Goal: Task Accomplishment & Management: Use online tool/utility

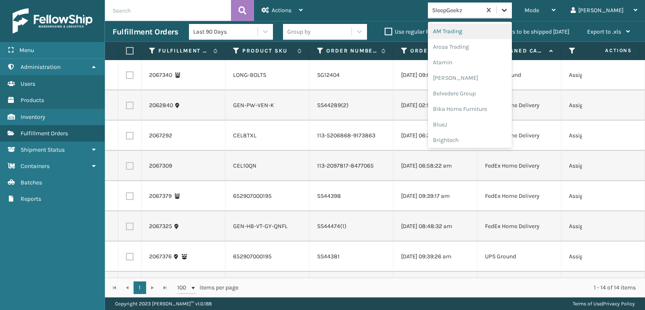
click at [507, 10] on icon at bounding box center [504, 10] width 5 height 3
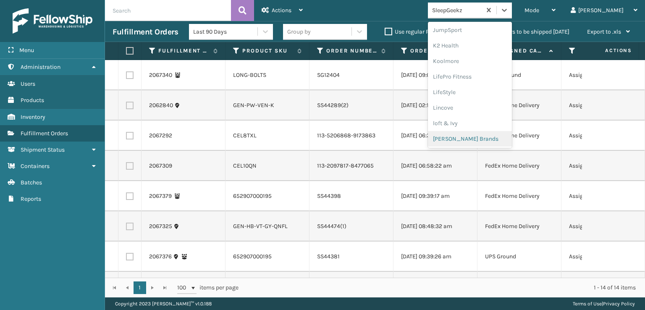
click at [481, 138] on div "[PERSON_NAME] Brands" at bounding box center [470, 139] width 84 height 16
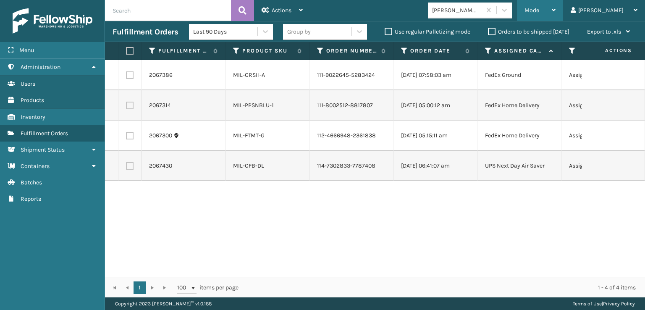
click at [539, 12] on span "Mode" at bounding box center [531, 10] width 15 height 7
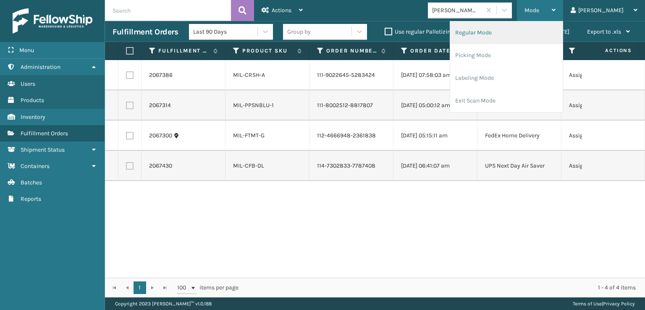
click at [517, 32] on li "Regular Mode" at bounding box center [506, 32] width 113 height 23
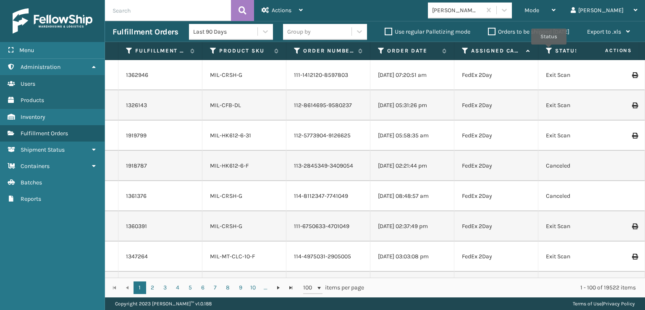
click at [549, 50] on icon at bounding box center [549, 51] width 7 height 8
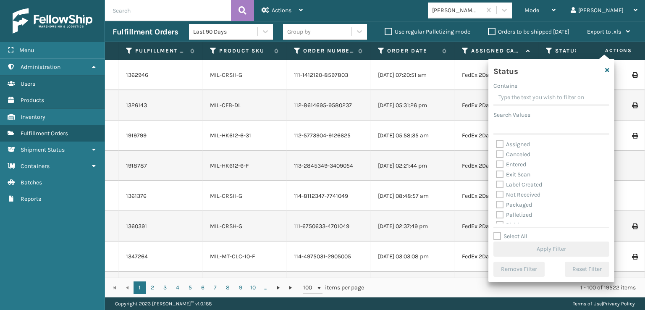
scroll to position [42, 0]
click at [502, 182] on label "Picking" at bounding box center [511, 182] width 30 height 7
click at [496, 182] on input "Picking" at bounding box center [496, 180] width 0 height 5
checkbox input "true"
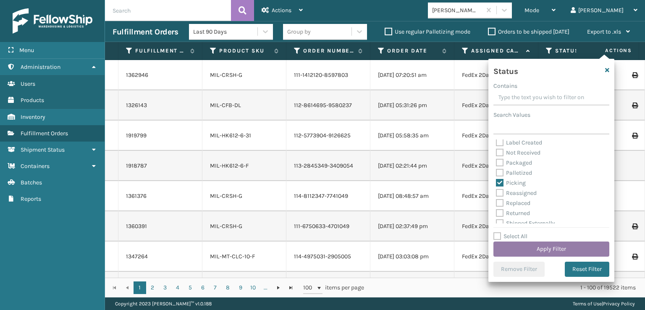
click at [524, 249] on button "Apply Filter" at bounding box center [551, 248] width 116 height 15
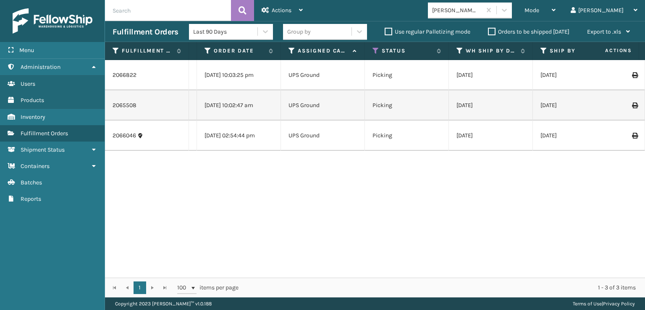
scroll to position [0, 0]
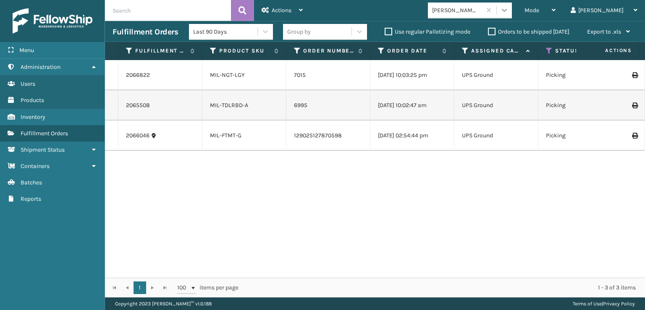
click at [508, 11] on icon at bounding box center [504, 10] width 8 height 8
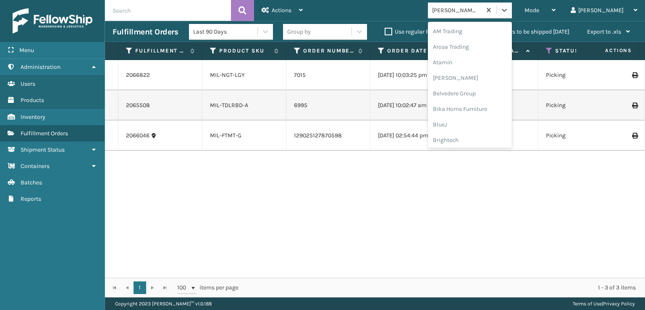
scroll to position [265, 0]
click at [494, 138] on div "[PERSON_NAME] Brands" at bounding box center [470, 139] width 84 height 16
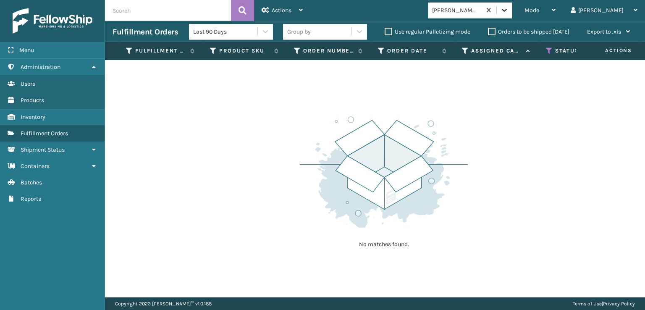
click at [508, 11] on icon at bounding box center [504, 10] width 8 height 8
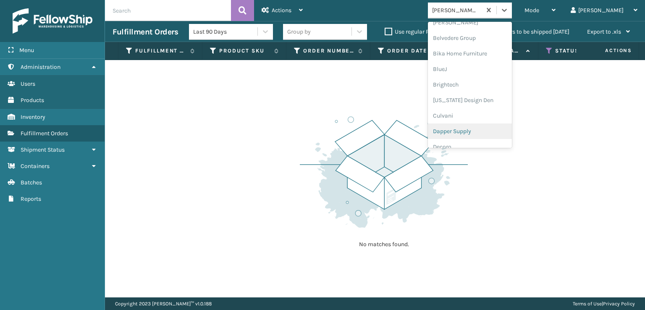
scroll to position [139, 0]
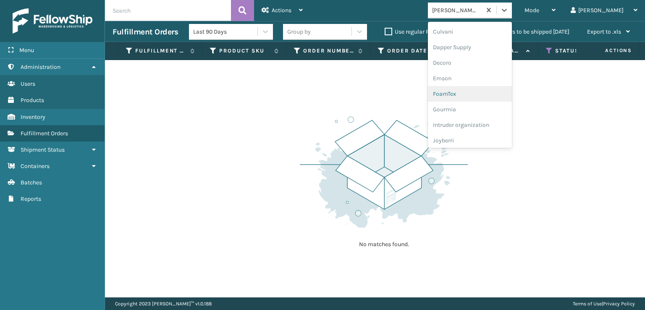
click at [475, 93] on div "FoamTex" at bounding box center [470, 94] width 84 height 16
click at [508, 10] on icon at bounding box center [504, 10] width 8 height 8
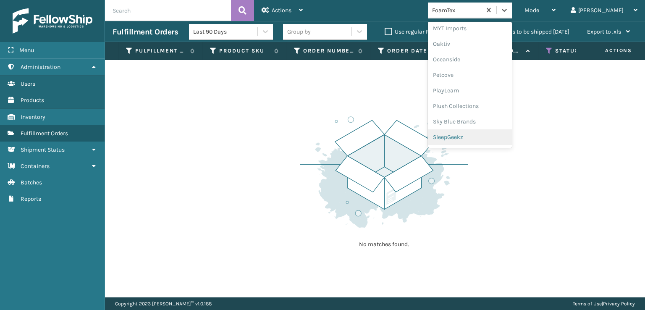
click at [487, 136] on div "SleepGeekz" at bounding box center [470, 137] width 84 height 16
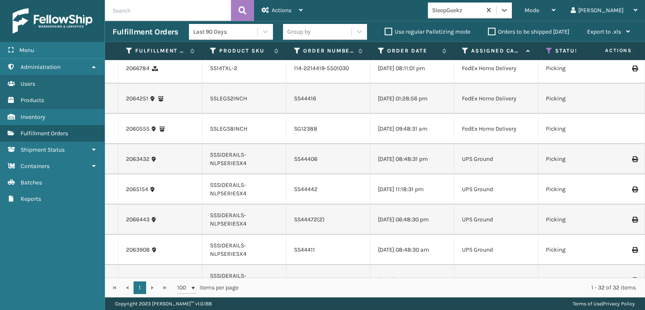
scroll to position [0, 0]
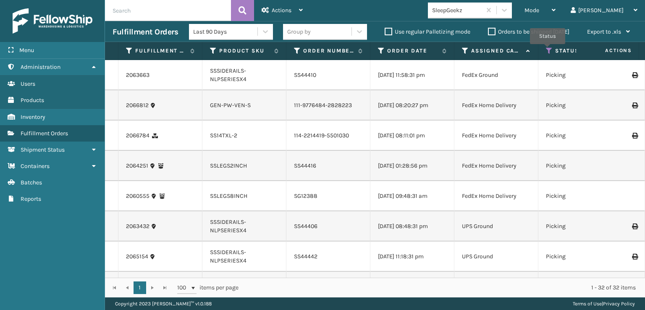
click at [547, 50] on icon at bounding box center [549, 51] width 7 height 8
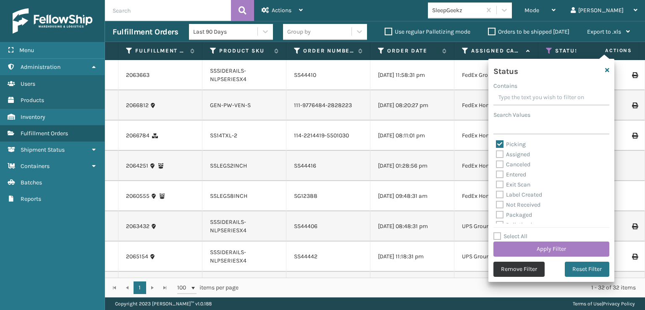
click at [511, 267] on button "Remove Filter" at bounding box center [518, 269] width 51 height 15
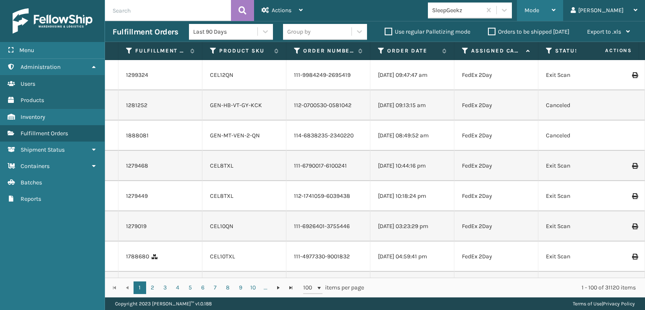
click at [539, 9] on span "Mode" at bounding box center [531, 10] width 15 height 7
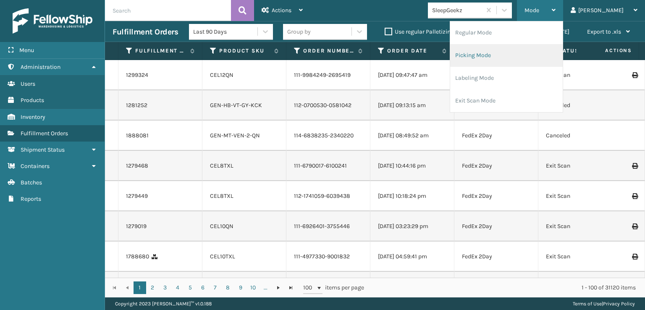
click at [512, 52] on li "Picking Mode" at bounding box center [506, 55] width 113 height 23
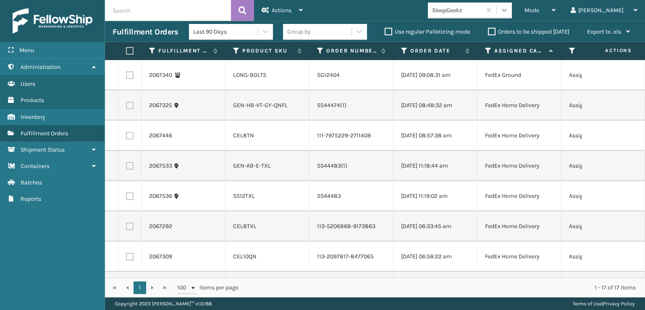
click at [512, 7] on div at bounding box center [504, 10] width 15 height 15
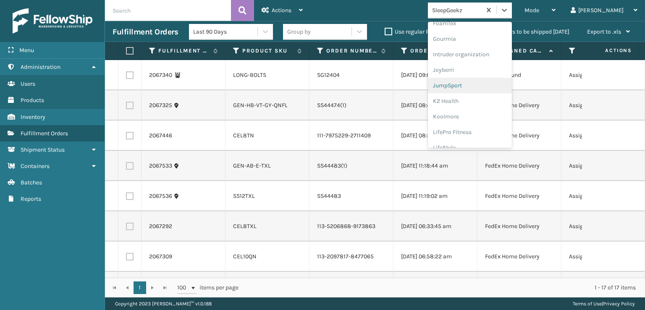
scroll to position [168, 0]
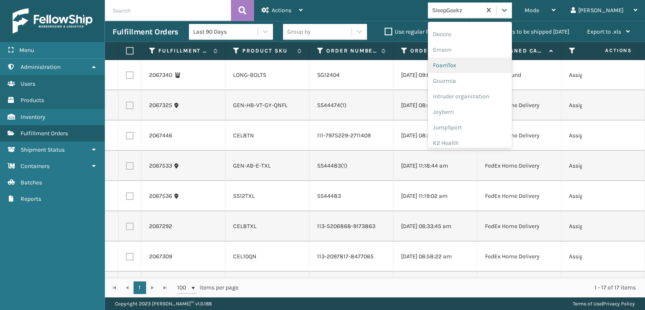
click at [477, 63] on div "FoamTex" at bounding box center [470, 66] width 84 height 16
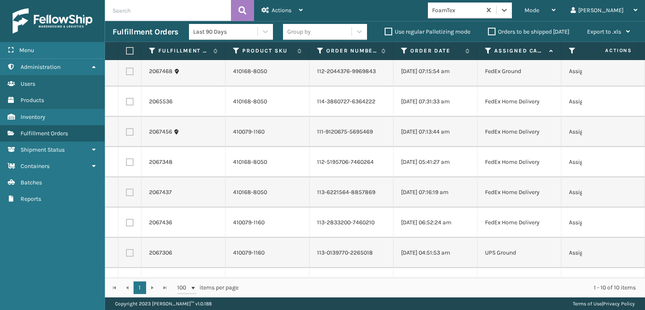
scroll to position [0, 0]
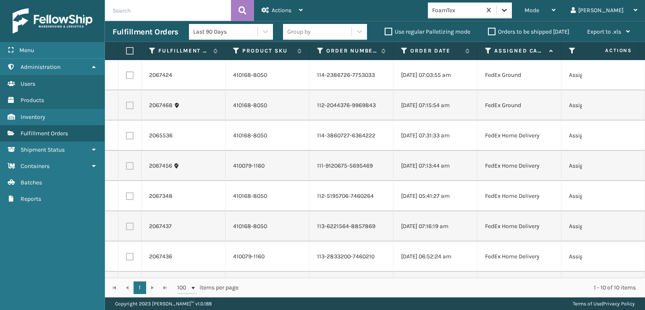
click at [508, 6] on icon at bounding box center [504, 10] width 8 height 8
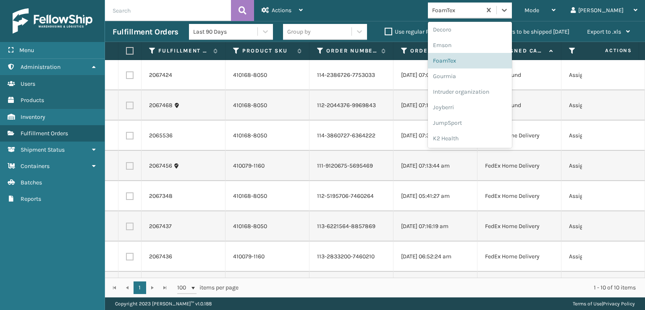
scroll to position [265, 0]
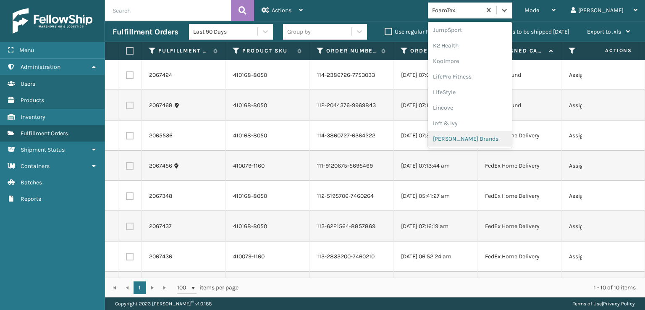
click at [482, 136] on div "[PERSON_NAME] Brands" at bounding box center [470, 139] width 84 height 16
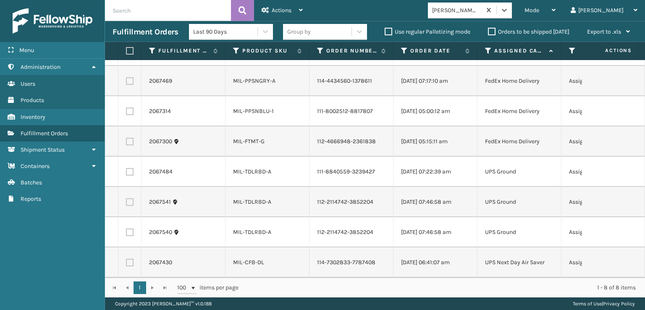
scroll to position [0, 0]
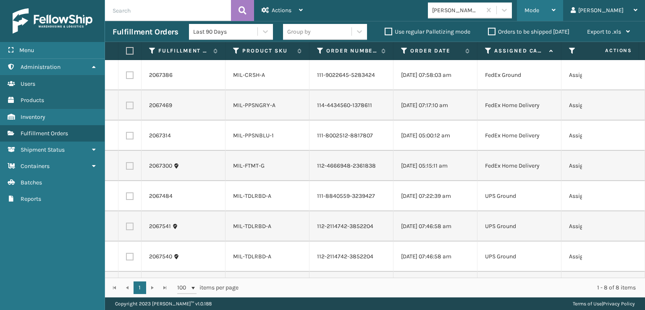
click at [555, 14] on div "Mode" at bounding box center [539, 10] width 31 height 21
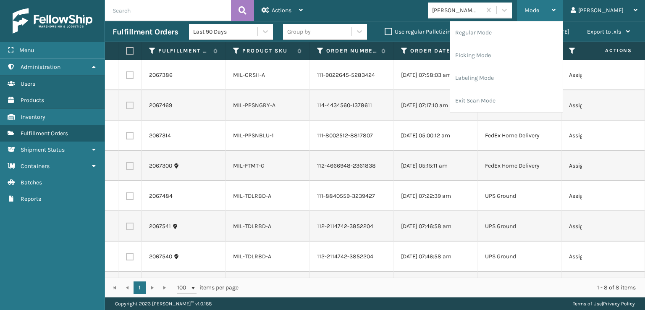
click at [539, 12] on span "Mode" at bounding box center [531, 10] width 15 height 7
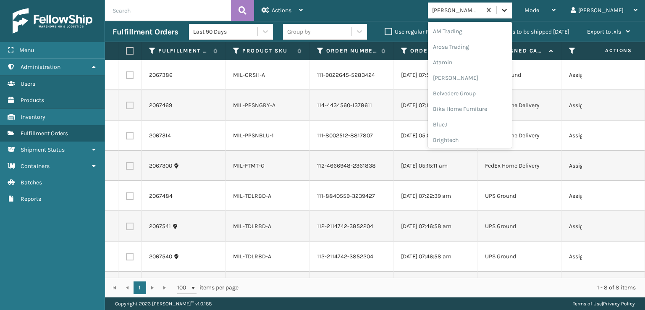
click at [508, 10] on icon at bounding box center [504, 10] width 8 height 8
click at [499, 135] on div "[PERSON_NAME] Brands" at bounding box center [470, 139] width 84 height 16
click at [512, 10] on div at bounding box center [504, 10] width 15 height 15
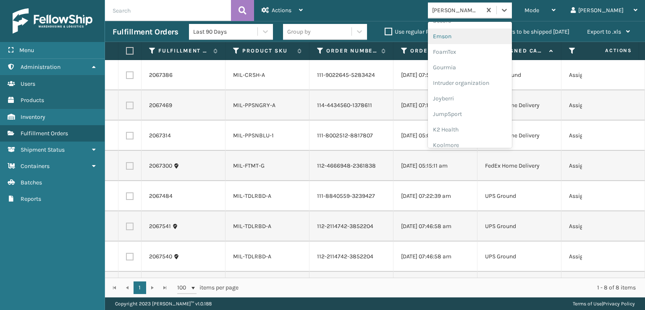
click at [479, 37] on div "Emson" at bounding box center [470, 37] width 84 height 16
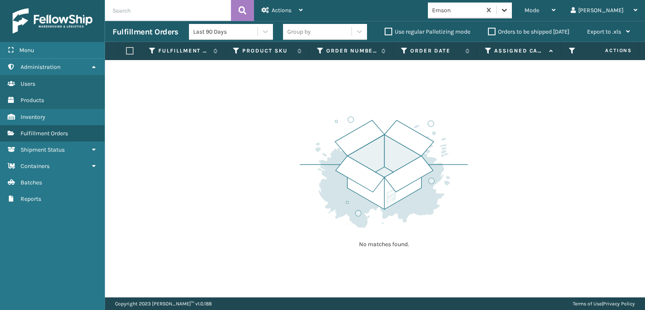
click at [508, 8] on icon at bounding box center [504, 10] width 8 height 8
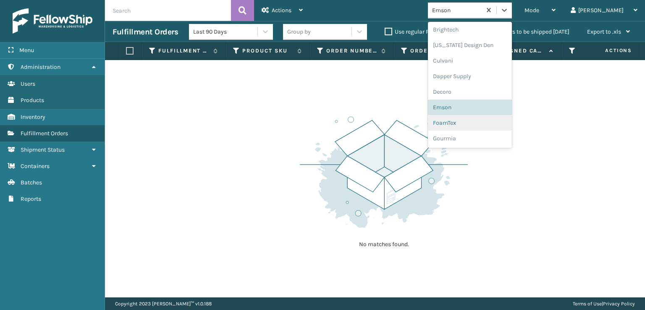
scroll to position [125, 0]
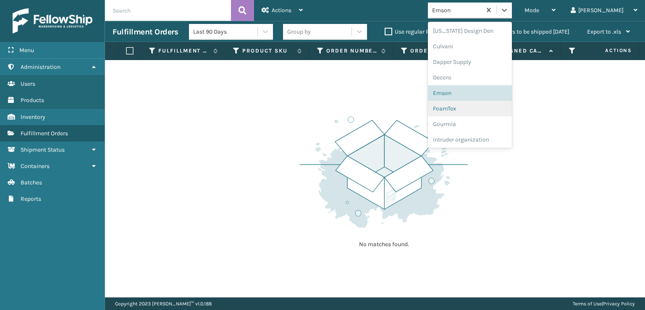
click at [480, 106] on div "FoamTex" at bounding box center [470, 109] width 84 height 16
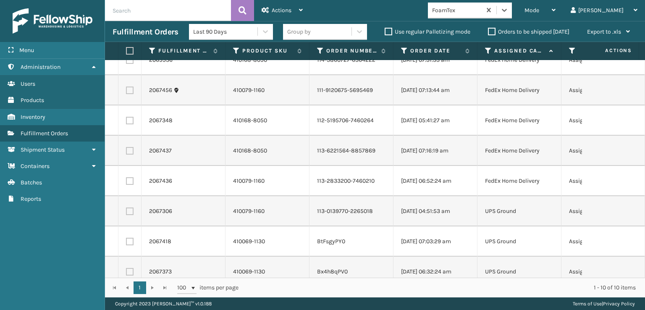
scroll to position [91, 0]
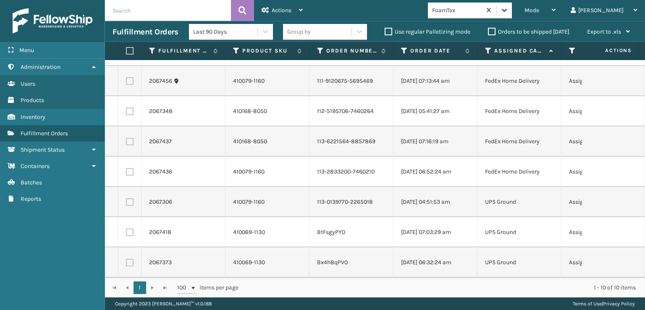
click at [508, 8] on icon at bounding box center [504, 10] width 8 height 8
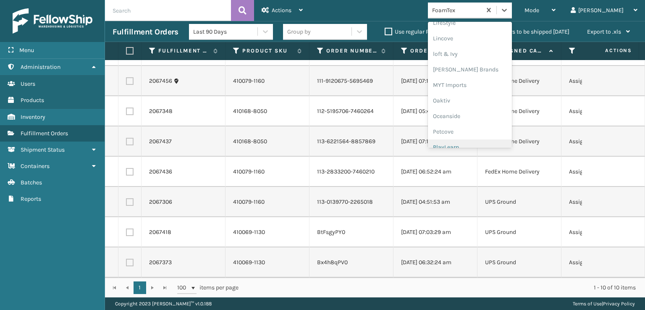
scroll to position [406, 0]
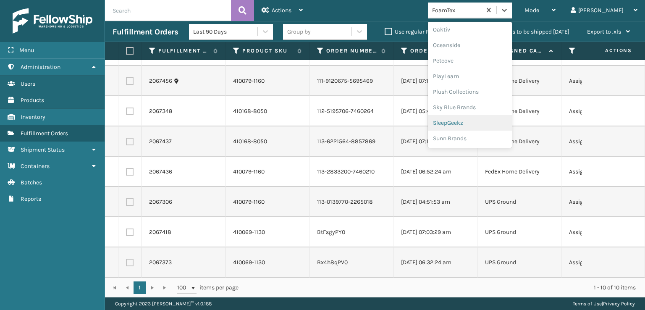
click at [492, 121] on div "SleepGeekz" at bounding box center [470, 123] width 84 height 16
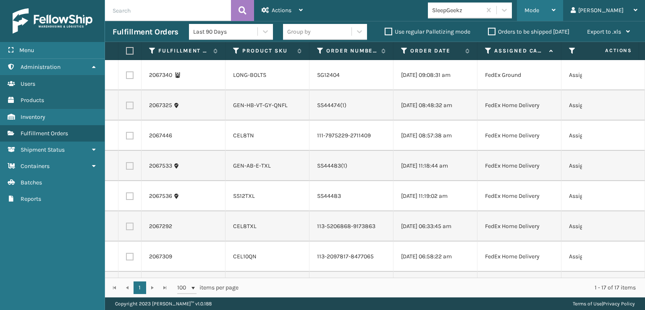
click at [539, 8] on span "Mode" at bounding box center [531, 10] width 15 height 7
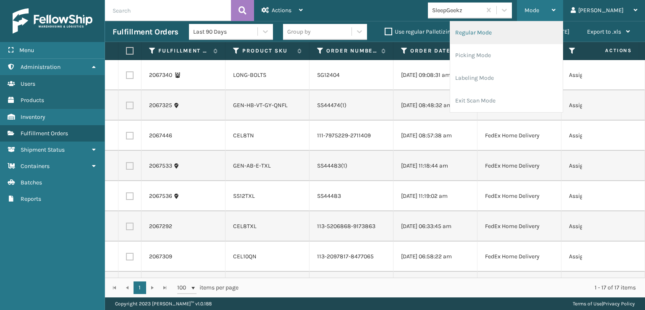
click at [507, 31] on li "Regular Mode" at bounding box center [506, 32] width 113 height 23
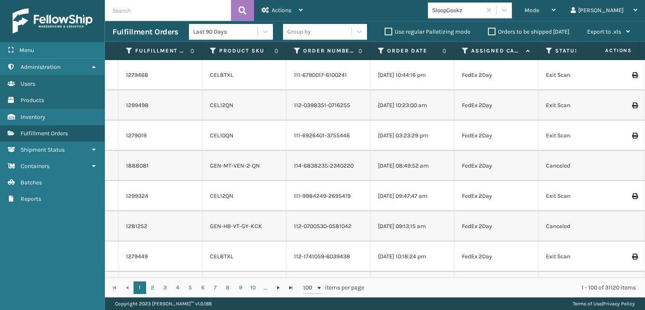
click at [136, 12] on input "text" at bounding box center [168, 10] width 126 height 21
type input "884192481530"
click at [245, 9] on icon at bounding box center [242, 10] width 8 height 13
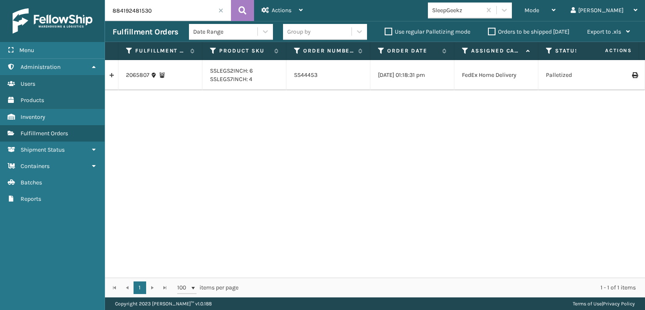
click at [632, 78] on icon at bounding box center [634, 75] width 5 height 6
click at [222, 10] on span at bounding box center [220, 10] width 5 height 5
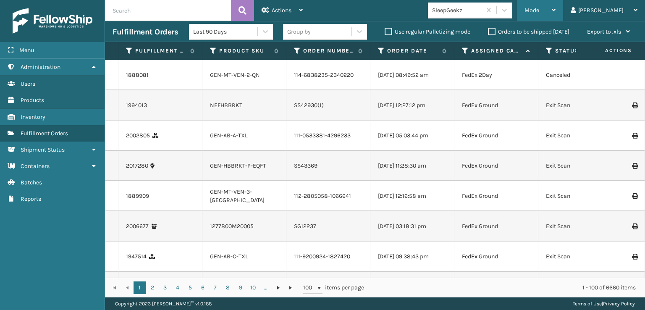
click at [539, 10] on span "Mode" at bounding box center [531, 10] width 15 height 7
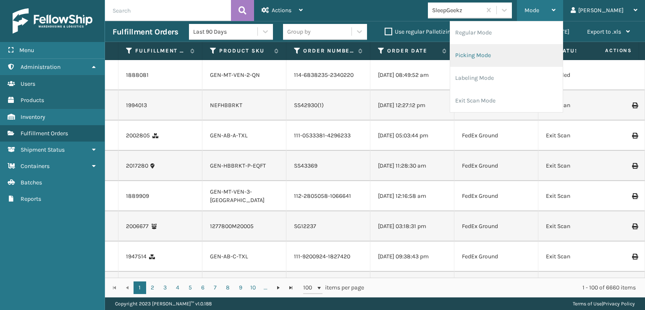
click at [512, 55] on li "Picking Mode" at bounding box center [506, 55] width 113 height 23
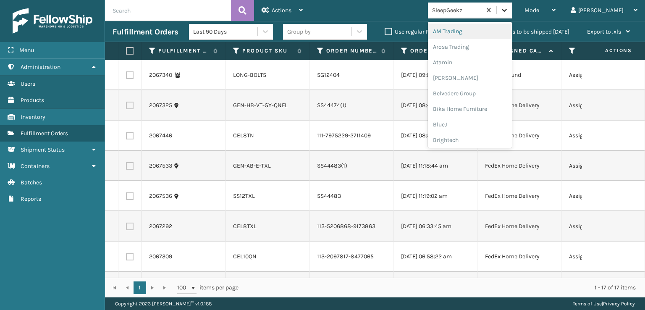
click at [508, 6] on icon at bounding box center [504, 10] width 8 height 8
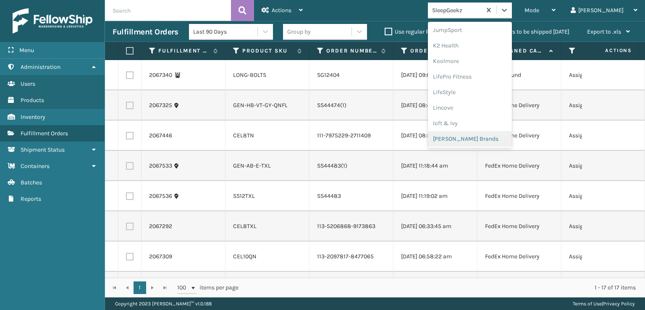
click at [492, 139] on div "[PERSON_NAME] Brands" at bounding box center [470, 139] width 84 height 16
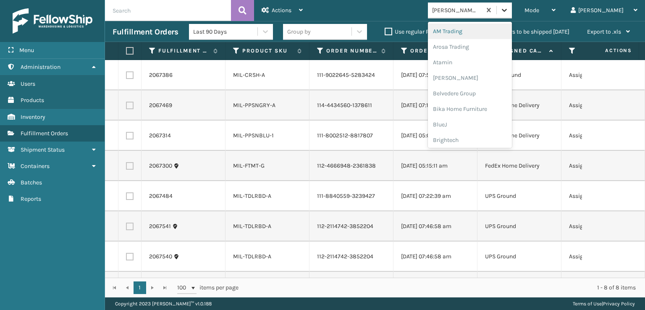
click at [508, 7] on icon at bounding box center [504, 10] width 8 height 8
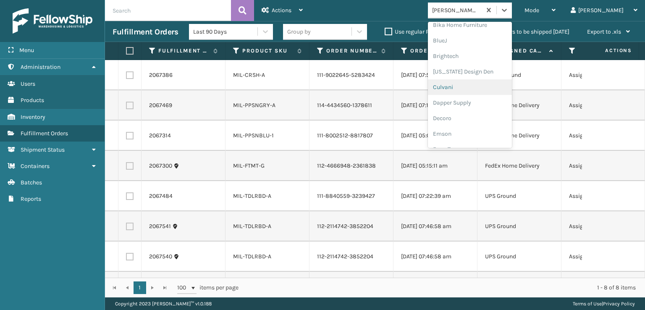
scroll to position [126, 0]
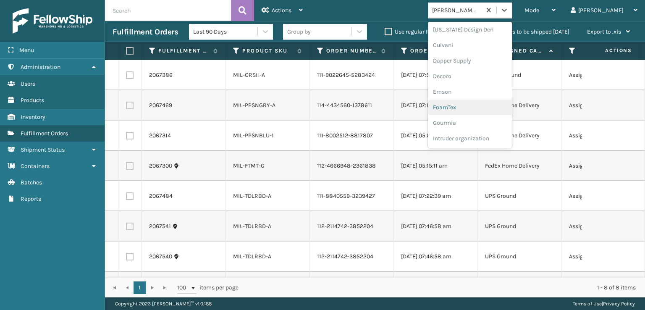
click at [476, 106] on div "FoamTex" at bounding box center [470, 108] width 84 height 16
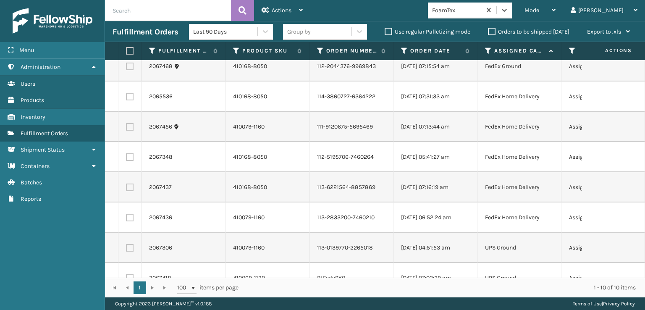
scroll to position [0, 0]
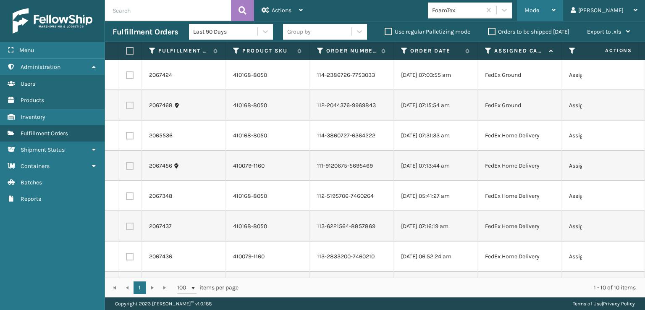
click at [555, 6] on div "Mode" at bounding box center [539, 10] width 31 height 21
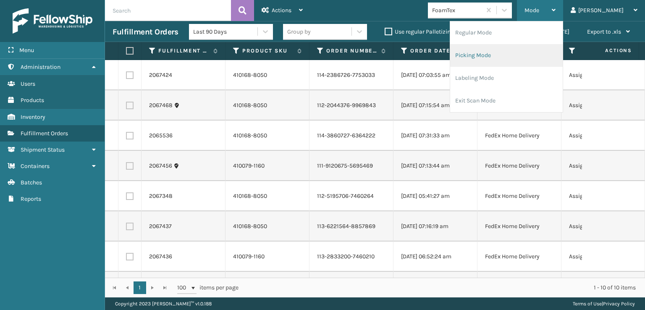
click at [497, 56] on li "Picking Mode" at bounding box center [506, 55] width 113 height 23
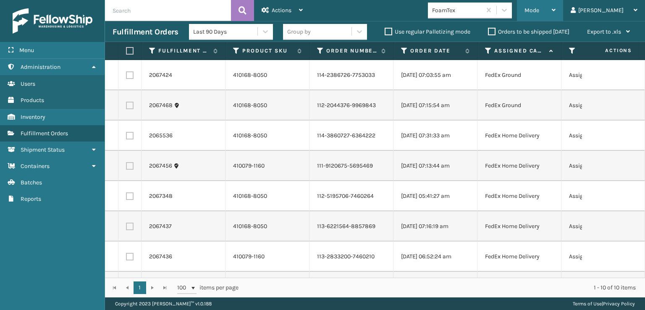
click at [555, 3] on div "Mode" at bounding box center [539, 10] width 31 height 21
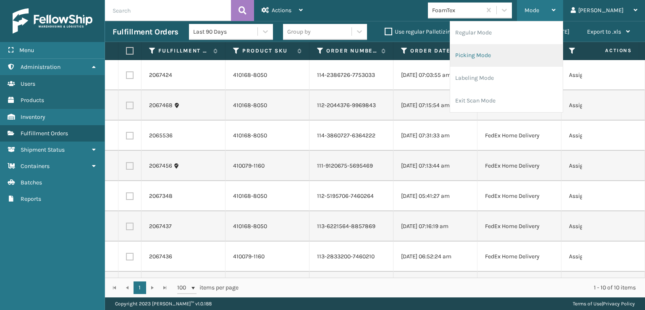
click at [519, 54] on li "Picking Mode" at bounding box center [506, 55] width 113 height 23
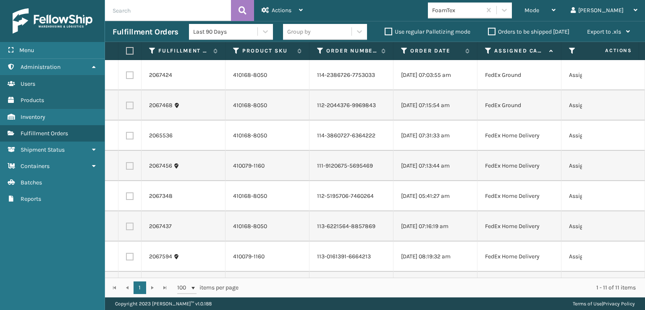
click at [129, 52] on label at bounding box center [128, 51] width 5 height 8
click at [126, 52] on input "checkbox" at bounding box center [126, 50] width 0 height 5
checkbox input "true"
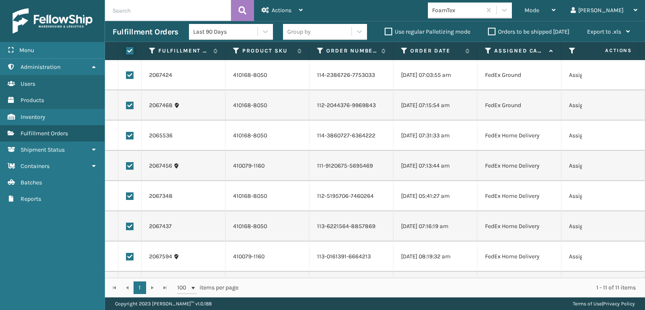
checkbox input "true"
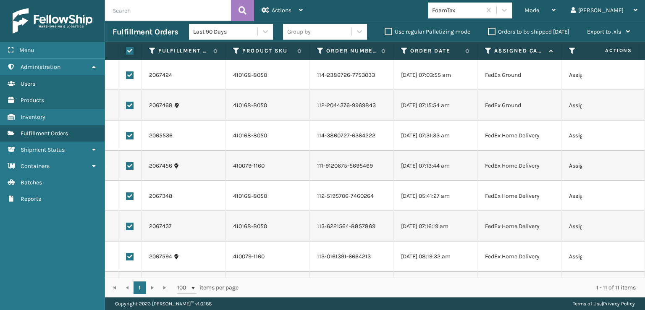
checkbox input "true"
click at [275, 7] on span "Actions" at bounding box center [282, 10] width 20 height 7
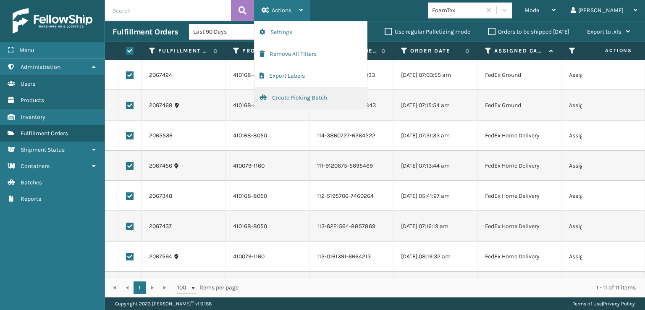
click at [280, 97] on button "Create Picking Batch" at bounding box center [310, 98] width 113 height 22
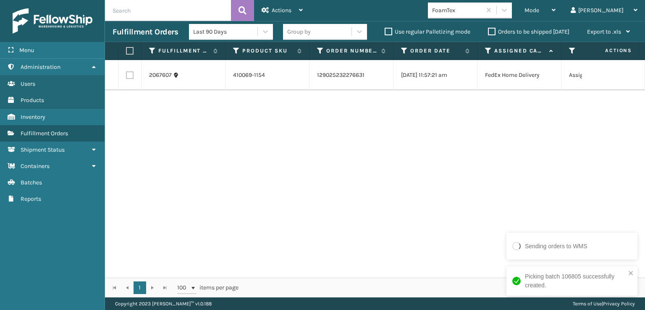
click at [133, 74] on label at bounding box center [130, 75] width 8 height 8
click at [126, 74] on input "checkbox" at bounding box center [126, 73] width 0 height 5
checkbox input "true"
click at [284, 12] on span "Actions" at bounding box center [282, 10] width 20 height 7
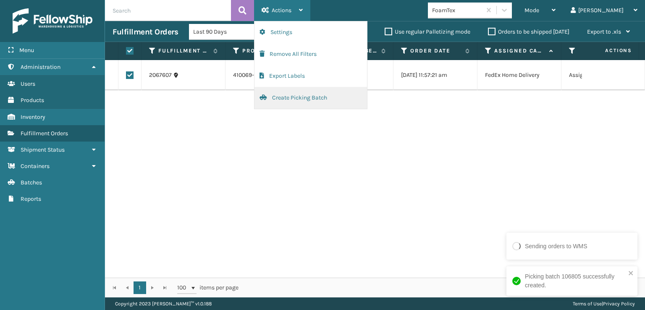
click at [302, 96] on button "Create Picking Batch" at bounding box center [310, 98] width 113 height 22
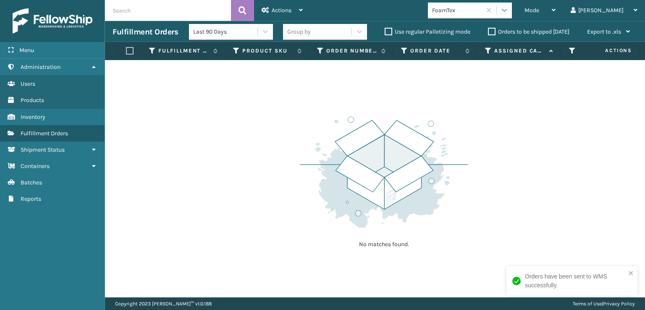
click at [508, 9] on icon at bounding box center [504, 10] width 8 height 8
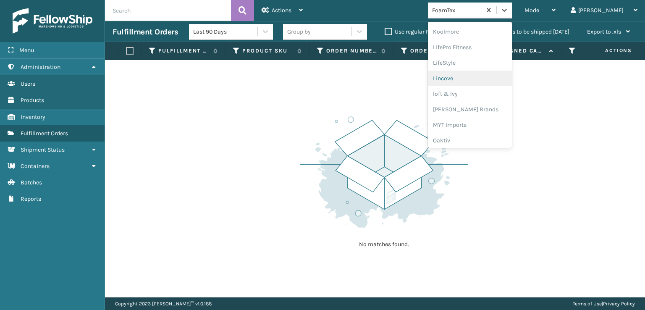
scroll to position [307, 0]
click at [485, 96] on div "[PERSON_NAME] Brands" at bounding box center [470, 97] width 84 height 16
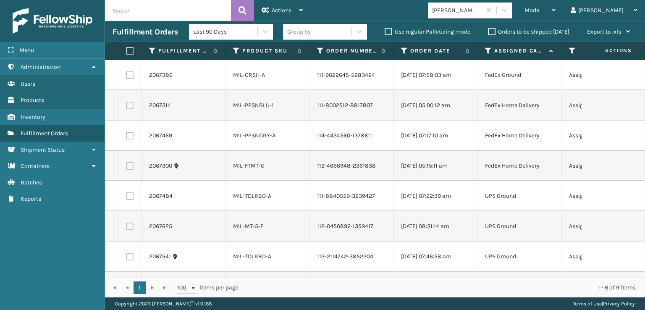
click at [130, 52] on label at bounding box center [128, 51] width 5 height 8
click at [126, 52] on input "checkbox" at bounding box center [126, 50] width 0 height 5
checkbox input "true"
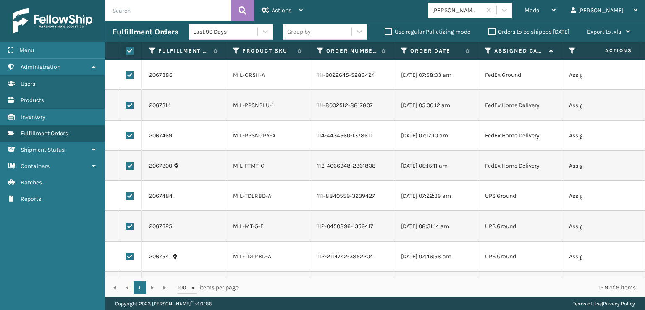
checkbox input "true"
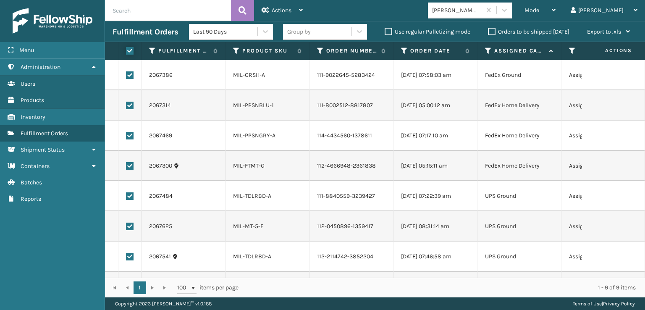
checkbox input "true"
click at [288, 9] on span "Actions" at bounding box center [282, 10] width 20 height 7
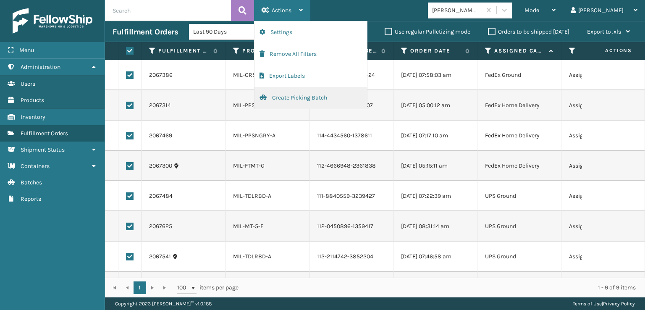
click at [291, 98] on button "Create Picking Batch" at bounding box center [310, 98] width 113 height 22
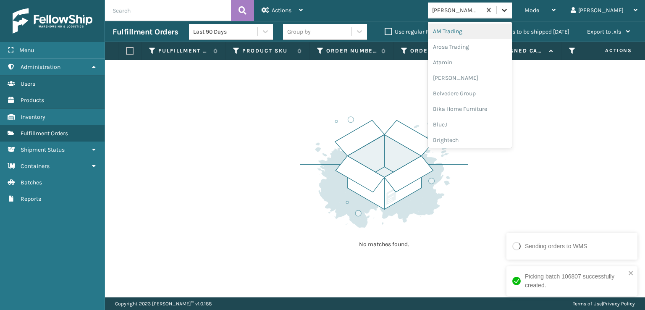
click at [508, 12] on icon at bounding box center [504, 10] width 8 height 8
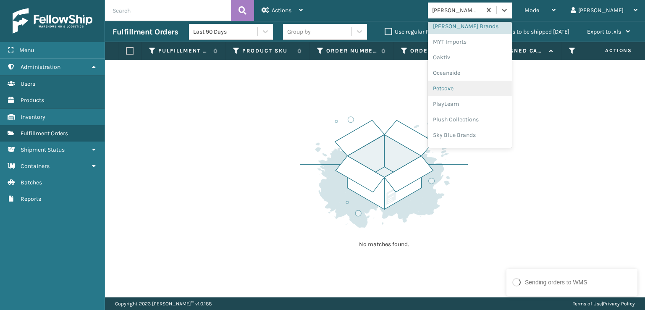
scroll to position [391, 0]
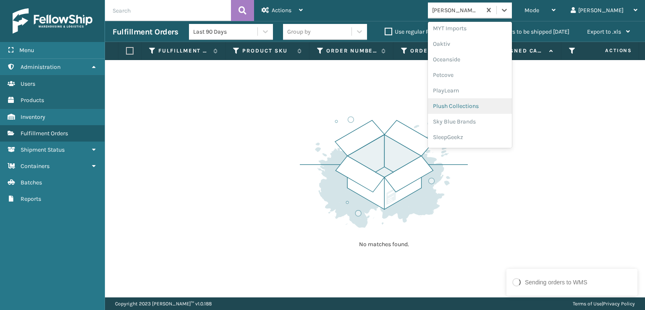
click at [475, 106] on div "Plush Collections" at bounding box center [470, 106] width 84 height 16
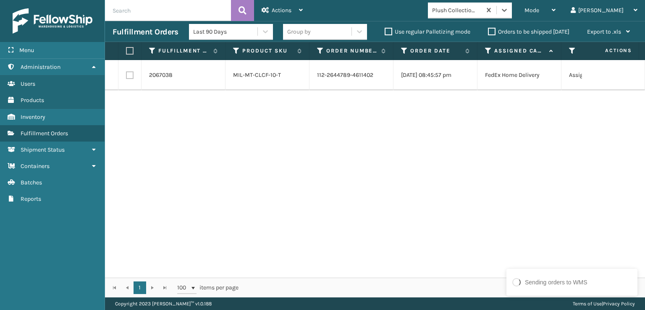
click at [127, 77] on label at bounding box center [130, 75] width 8 height 8
click at [126, 77] on input "checkbox" at bounding box center [126, 73] width 0 height 5
checkbox input "true"
click at [277, 10] on span "Actions" at bounding box center [282, 10] width 20 height 7
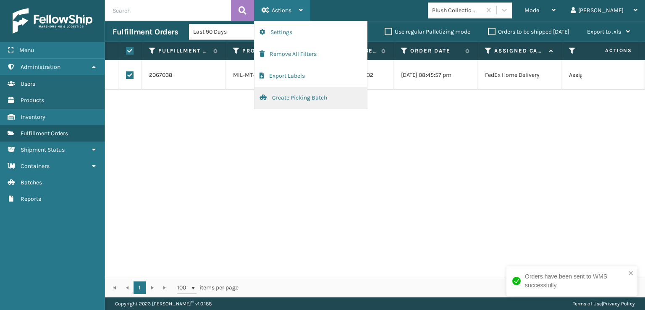
click at [296, 99] on button "Create Picking Batch" at bounding box center [310, 98] width 113 height 22
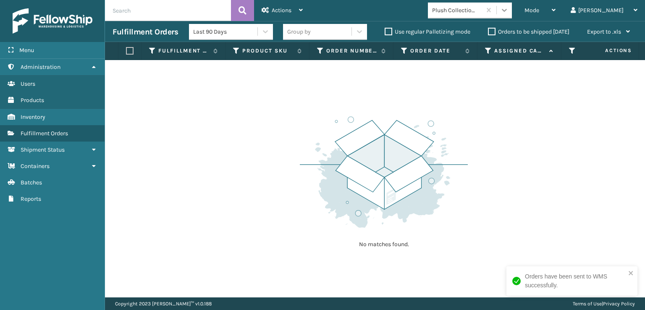
click at [508, 12] on icon at bounding box center [504, 10] width 8 height 8
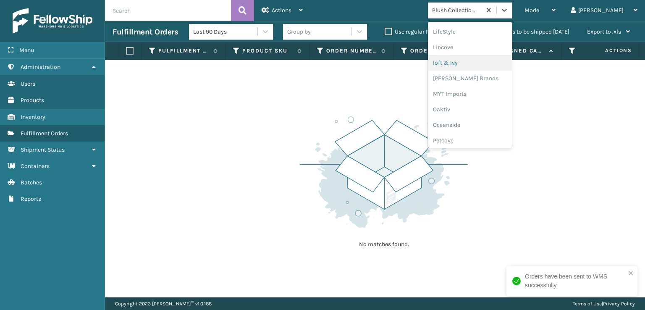
scroll to position [406, 0]
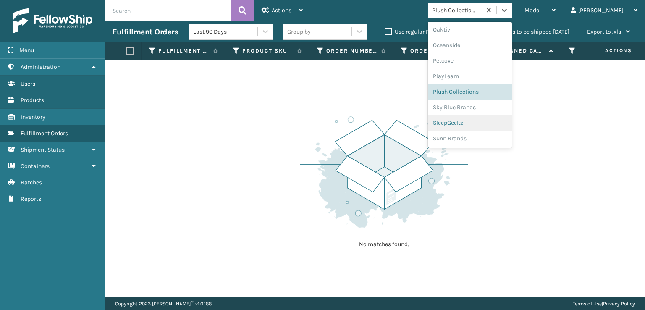
click at [480, 124] on div "SleepGeekz" at bounding box center [470, 123] width 84 height 16
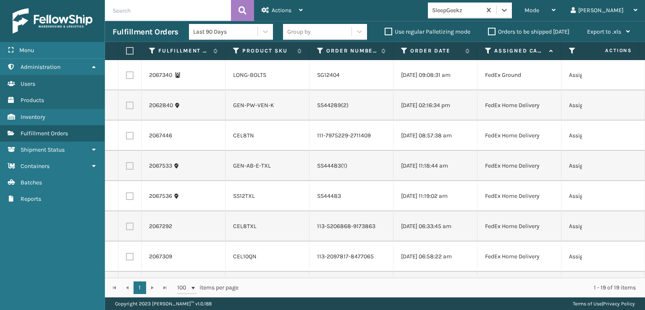
scroll to position [42, 0]
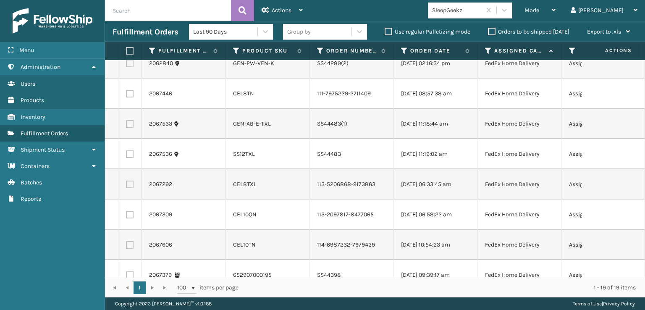
click at [133, 97] on label at bounding box center [130, 94] width 8 height 8
click at [126, 95] on input "checkbox" at bounding box center [126, 92] width 0 height 5
checkbox input "true"
click at [131, 128] on label at bounding box center [130, 124] width 8 height 8
click at [126, 126] on input "checkbox" at bounding box center [126, 122] width 0 height 5
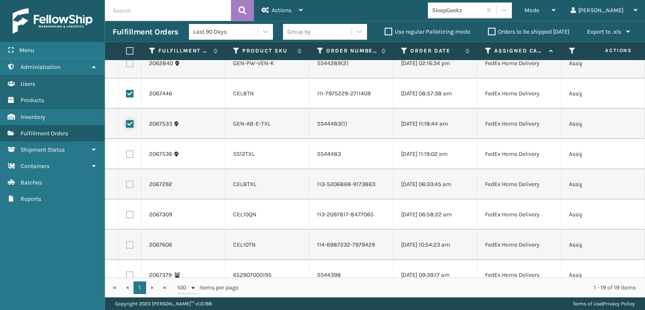
checkbox input "true"
click at [134, 169] on td at bounding box center [129, 154] width 23 height 30
click at [128, 158] on label at bounding box center [130, 154] width 8 height 8
click at [126, 156] on input "checkbox" at bounding box center [126, 152] width 0 height 5
checkbox input "true"
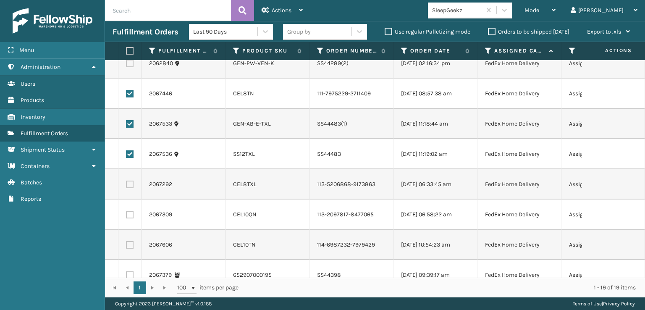
click at [128, 199] on td at bounding box center [129, 184] width 23 height 30
click at [129, 188] on label at bounding box center [130, 185] width 8 height 8
click at [126, 186] on input "checkbox" at bounding box center [126, 183] width 0 height 5
checkbox input "true"
click at [128, 218] on label at bounding box center [130, 215] width 8 height 8
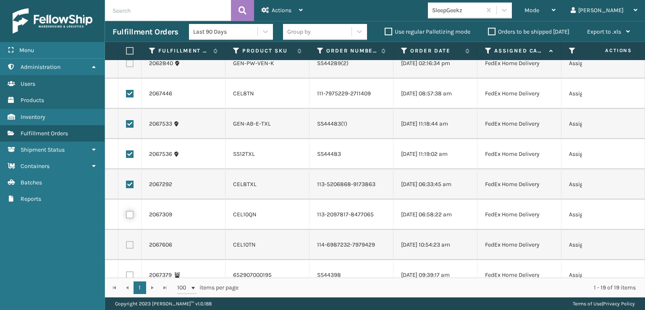
click at [126, 216] on input "checkbox" at bounding box center [126, 213] width 0 height 5
checkbox input "true"
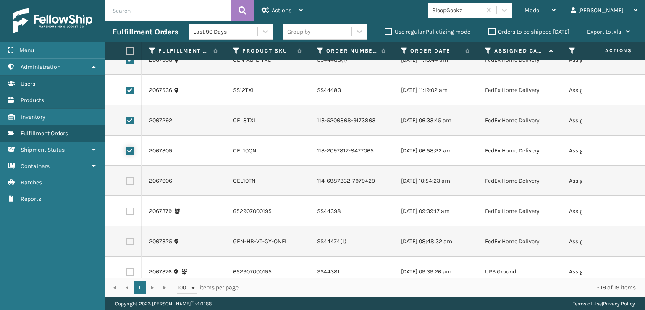
scroll to position [168, 0]
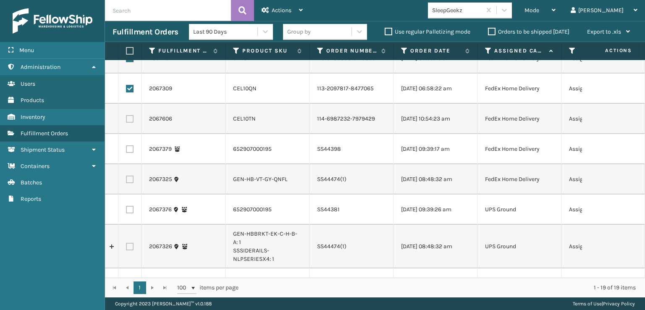
click at [130, 123] on label at bounding box center [130, 119] width 8 height 8
click at [126, 121] on input "checkbox" at bounding box center [126, 117] width 0 height 5
checkbox input "true"
click at [131, 183] on label at bounding box center [130, 180] width 8 height 8
click at [126, 181] on input "checkbox" at bounding box center [126, 178] width 0 height 5
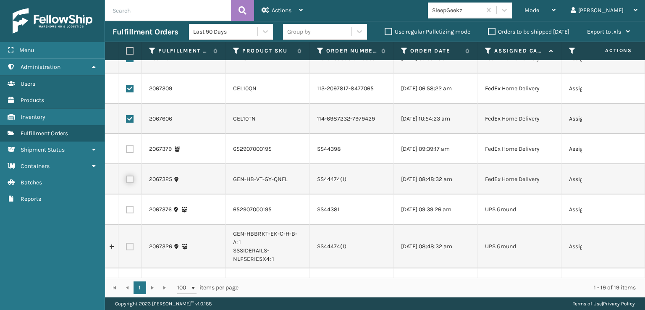
checkbox input "true"
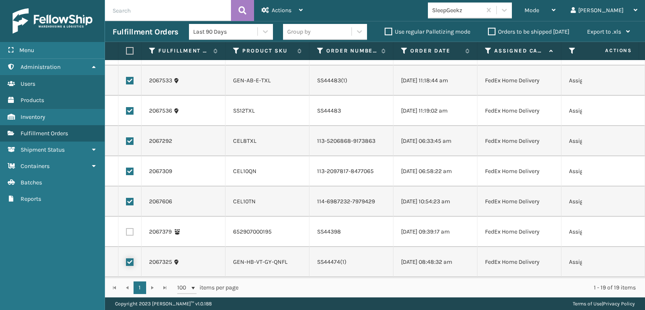
scroll to position [0, 0]
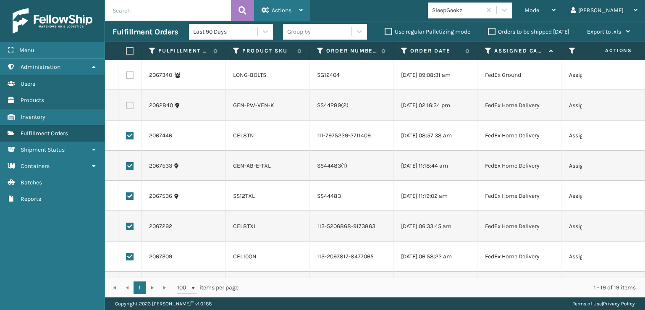
click at [276, 7] on span "Actions" at bounding box center [282, 10] width 20 height 7
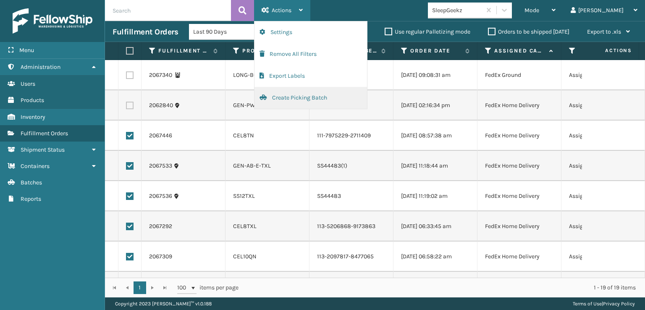
click at [278, 97] on button "Create Picking Batch" at bounding box center [310, 98] width 113 height 22
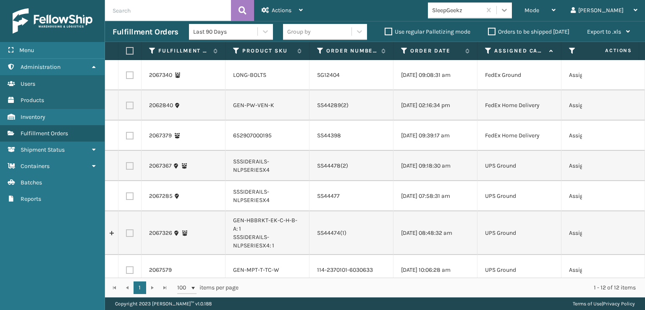
click at [512, 9] on div at bounding box center [504, 10] width 15 height 15
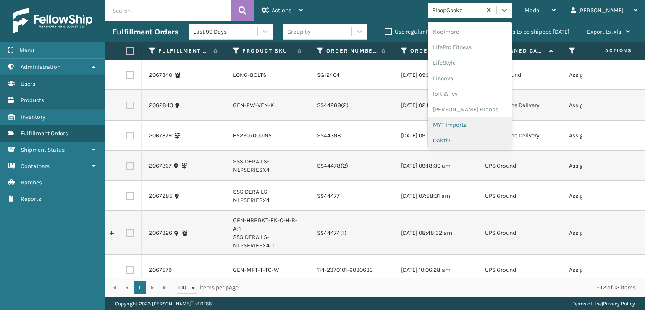
scroll to position [307, 0]
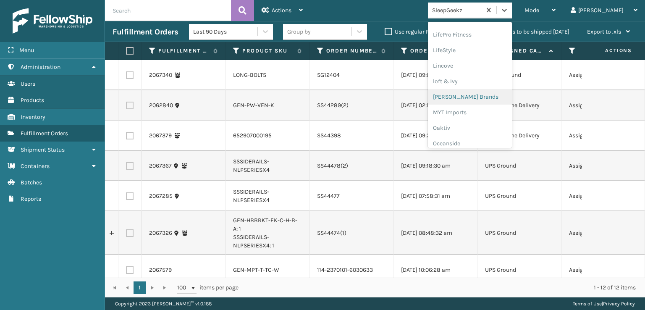
click at [475, 95] on div "[PERSON_NAME] Brands" at bounding box center [470, 97] width 84 height 16
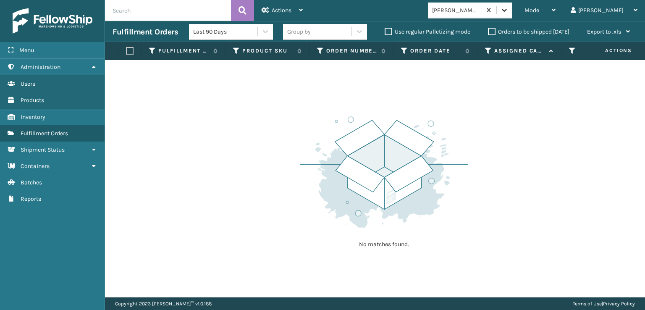
click at [507, 10] on icon at bounding box center [504, 10] width 5 height 3
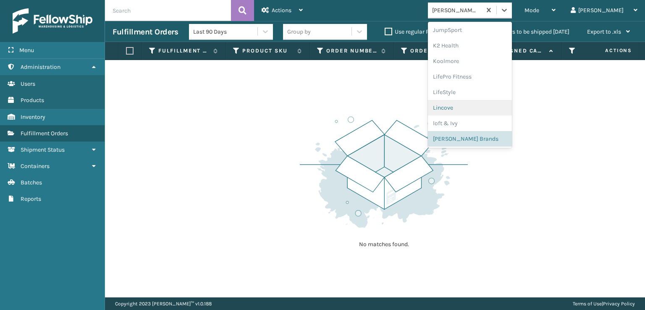
scroll to position [406, 0]
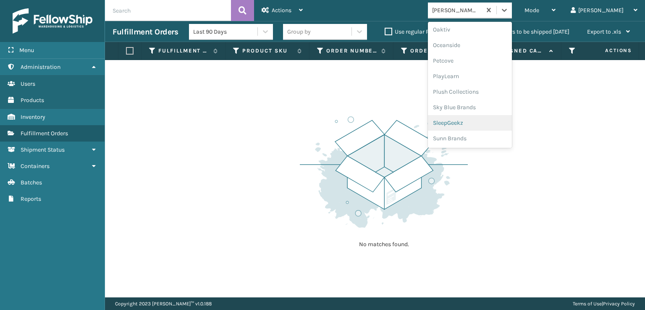
click at [479, 124] on div "SleepGeekz" at bounding box center [470, 123] width 84 height 16
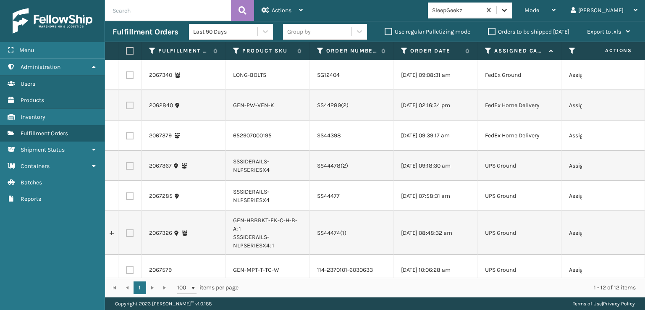
click at [507, 10] on icon at bounding box center [504, 10] width 5 height 3
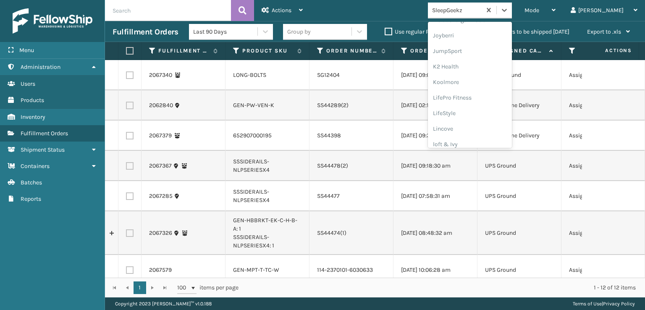
scroll to position [154, 0]
click at [480, 80] on div "FoamTex" at bounding box center [470, 80] width 84 height 16
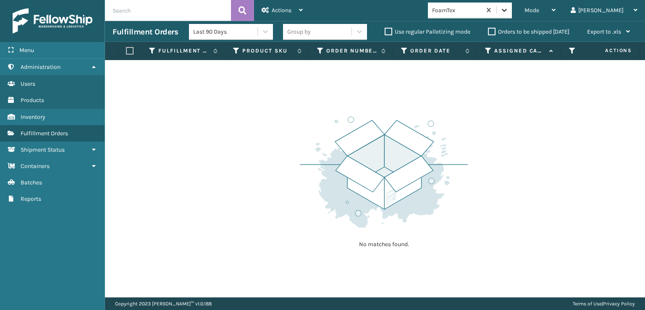
click at [508, 9] on icon at bounding box center [504, 10] width 8 height 8
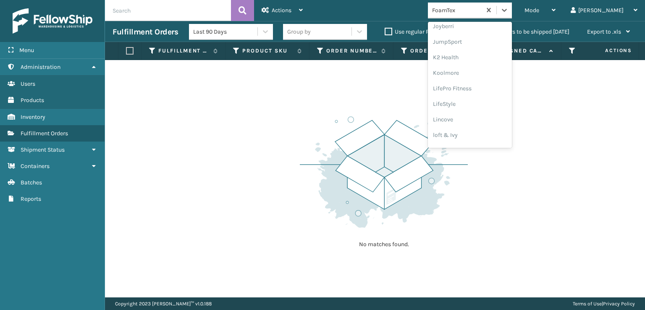
scroll to position [265, 0]
click at [486, 136] on div "[PERSON_NAME] Brands" at bounding box center [470, 139] width 84 height 16
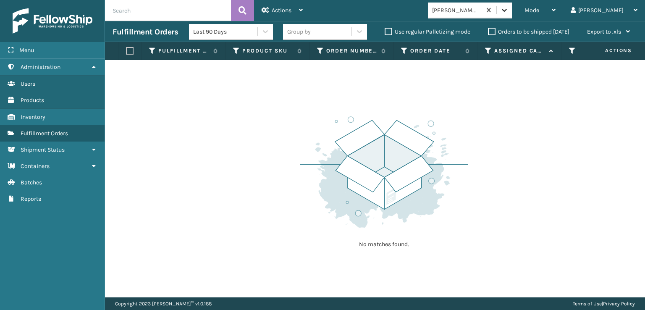
click at [508, 12] on icon at bounding box center [504, 10] width 8 height 8
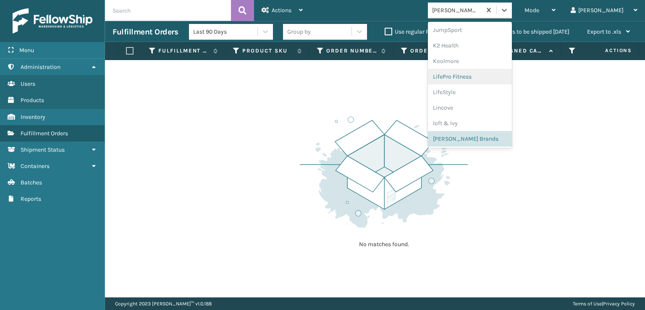
scroll to position [406, 0]
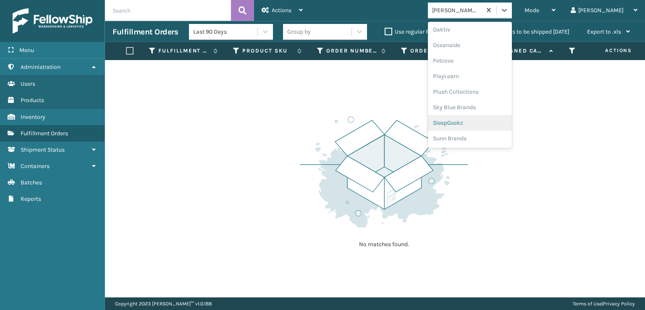
click at [482, 123] on div "SleepGeekz" at bounding box center [470, 123] width 84 height 16
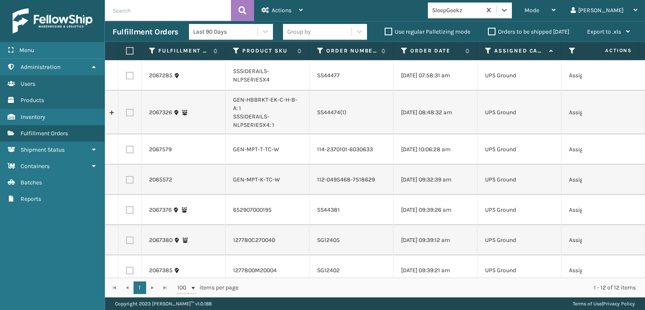
scroll to position [126, 0]
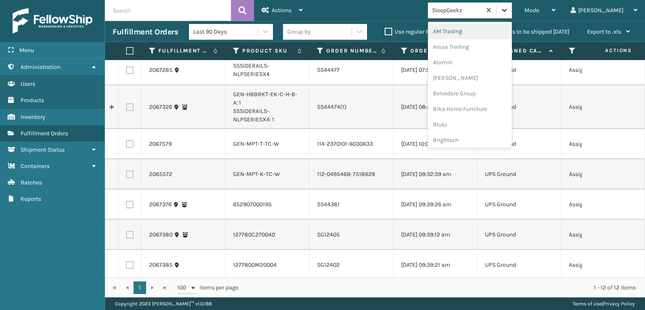
click at [508, 6] on icon at bounding box center [504, 10] width 8 height 8
click at [477, 121] on div "SleepGeekz" at bounding box center [470, 123] width 84 height 16
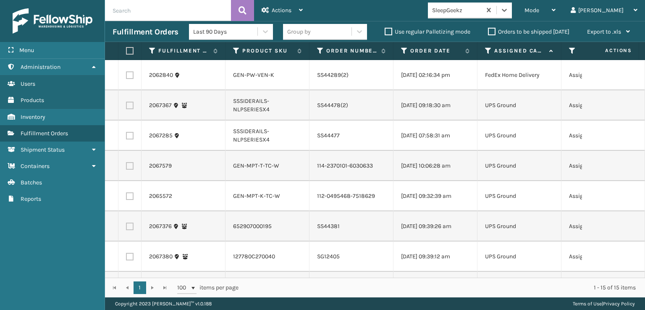
scroll to position [0, 0]
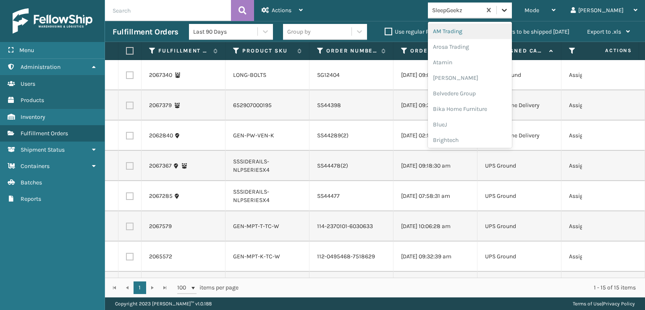
drag, startPoint x: 539, startPoint y: 6, endPoint x: 542, endPoint y: 15, distance: 9.8
click at [508, 6] on icon at bounding box center [504, 10] width 8 height 8
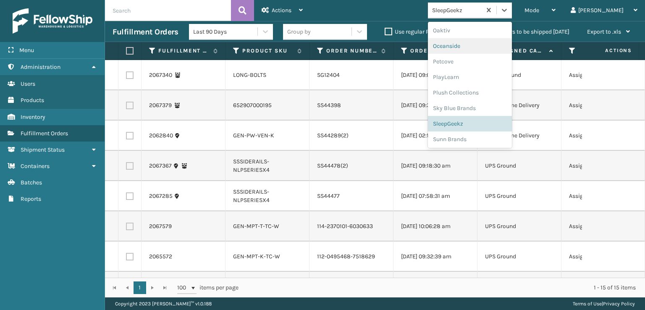
scroll to position [406, 0]
click at [492, 121] on div "SleepGeekz" at bounding box center [470, 123] width 84 height 16
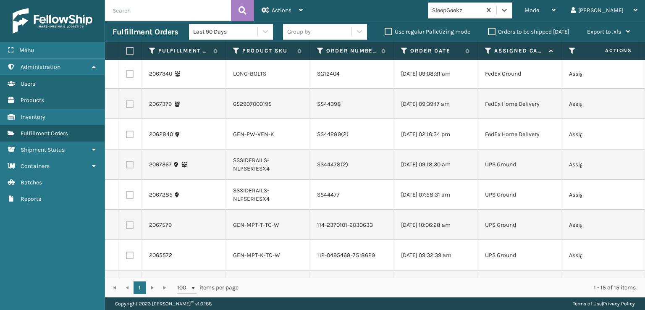
scroll to position [0, 0]
click at [555, 8] on div "Mode" at bounding box center [539, 10] width 31 height 21
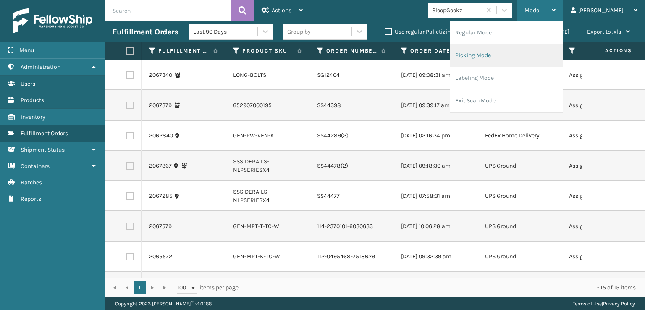
click at [521, 55] on li "Picking Mode" at bounding box center [506, 55] width 113 height 23
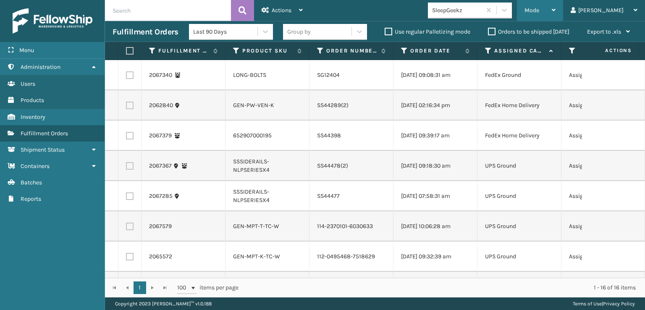
click at [555, 7] on div "Mode" at bounding box center [539, 10] width 31 height 21
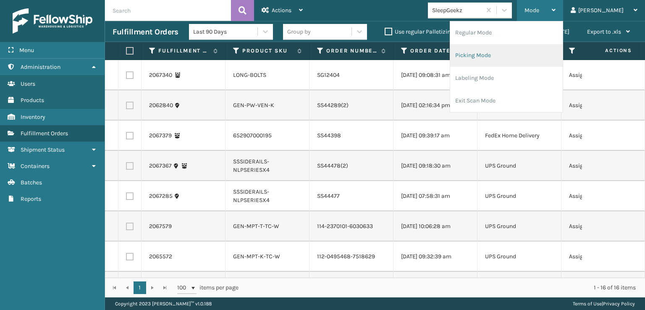
click at [505, 58] on li "Picking Mode" at bounding box center [506, 55] width 113 height 23
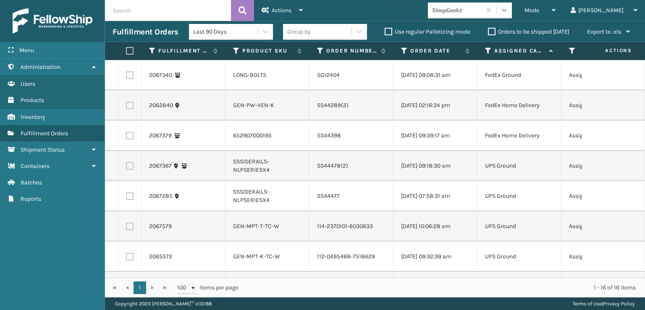
click at [512, 12] on div at bounding box center [504, 10] width 15 height 15
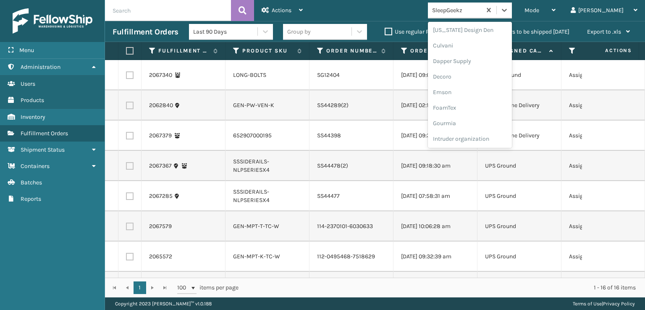
scroll to position [126, 0]
click at [478, 106] on div "FoamTex" at bounding box center [470, 108] width 84 height 16
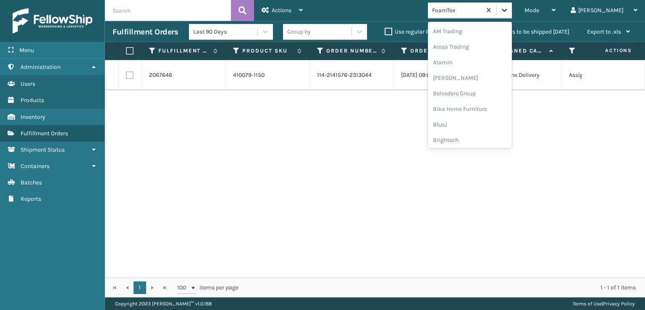
click at [512, 15] on div at bounding box center [504, 10] width 15 height 15
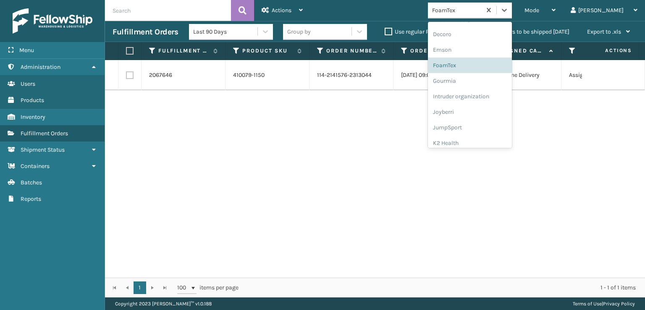
scroll to position [265, 0]
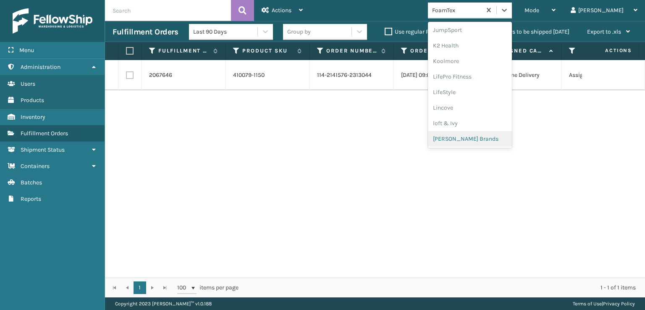
click at [486, 137] on div "[PERSON_NAME] Brands" at bounding box center [470, 139] width 84 height 16
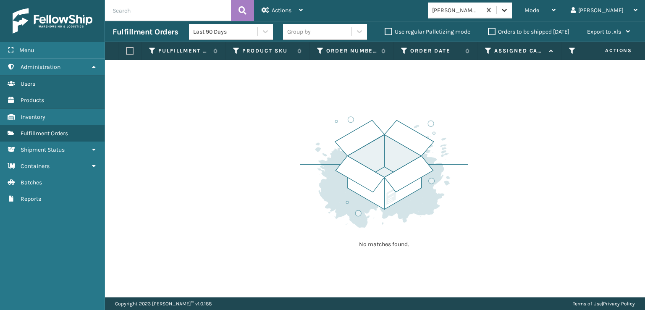
click at [512, 14] on div at bounding box center [504, 10] width 15 height 15
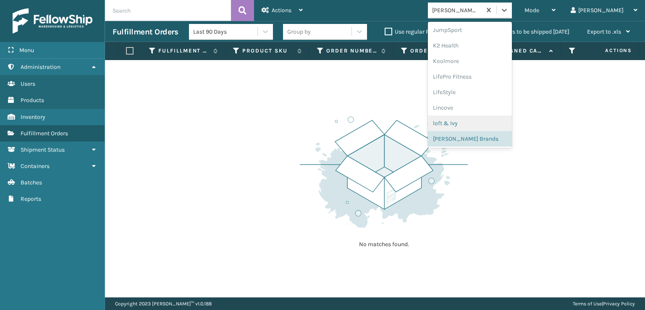
scroll to position [406, 0]
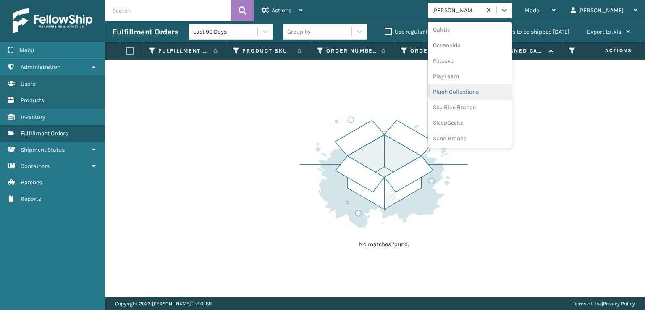
click at [475, 88] on div "Plush Collections" at bounding box center [470, 92] width 84 height 16
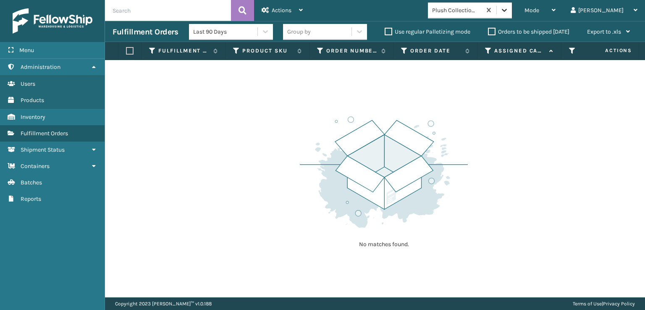
click at [512, 14] on div at bounding box center [504, 10] width 15 height 15
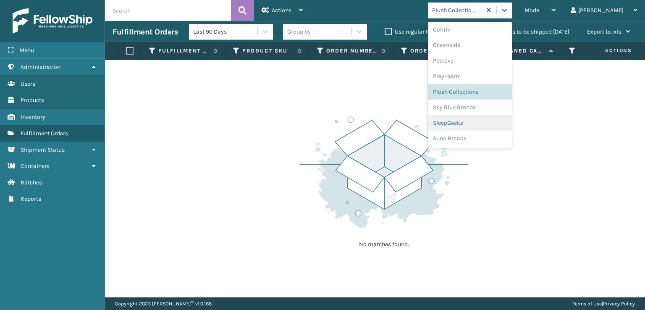
click at [478, 123] on div "SleepGeekz" at bounding box center [470, 123] width 84 height 16
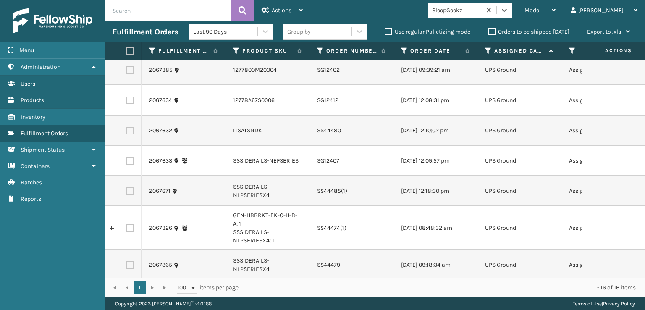
scroll to position [301, 0]
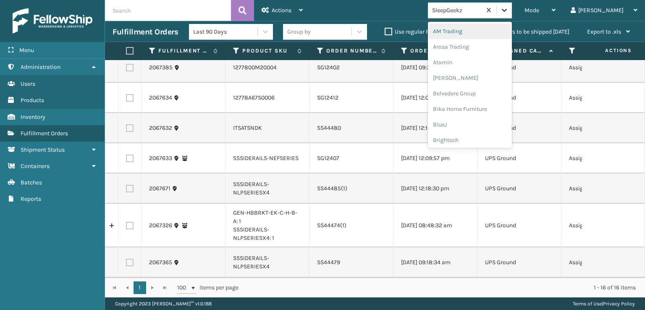
click at [512, 5] on div at bounding box center [504, 10] width 15 height 15
click at [490, 111] on div "FoamTex" at bounding box center [470, 108] width 84 height 16
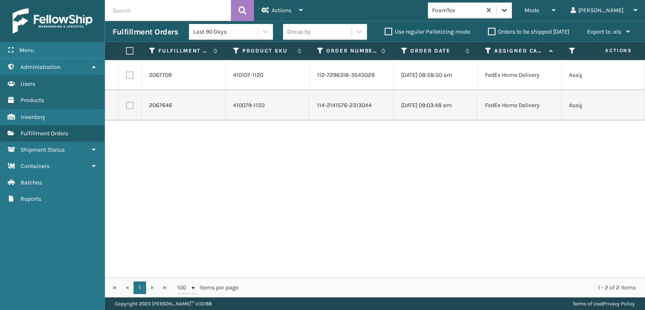
click at [507, 10] on icon at bounding box center [504, 10] width 5 height 3
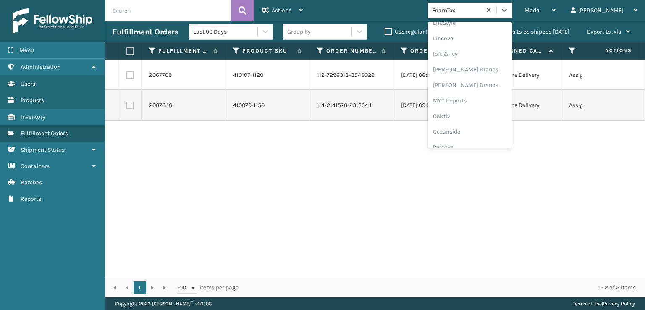
scroll to position [349, 0]
click at [487, 55] on div "[PERSON_NAME] Brands" at bounding box center [470, 55] width 84 height 16
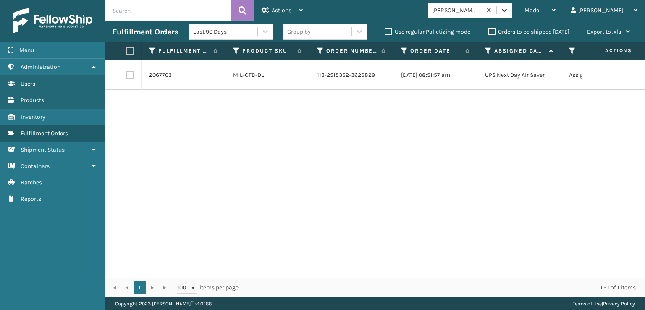
click at [508, 10] on icon at bounding box center [504, 10] width 8 height 8
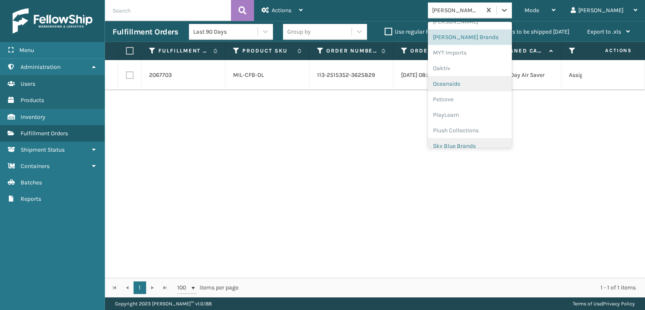
scroll to position [421, 0]
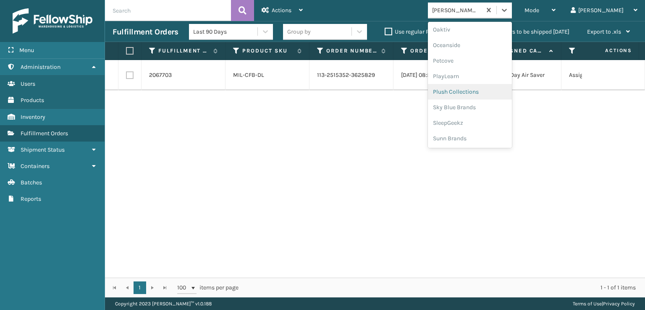
click at [490, 92] on div "Plush Collections" at bounding box center [470, 92] width 84 height 16
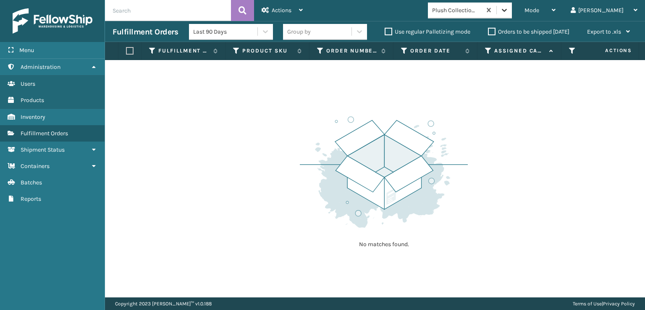
drag, startPoint x: 540, startPoint y: 7, endPoint x: 539, endPoint y: 12, distance: 5.5
click at [508, 12] on icon at bounding box center [504, 10] width 8 height 8
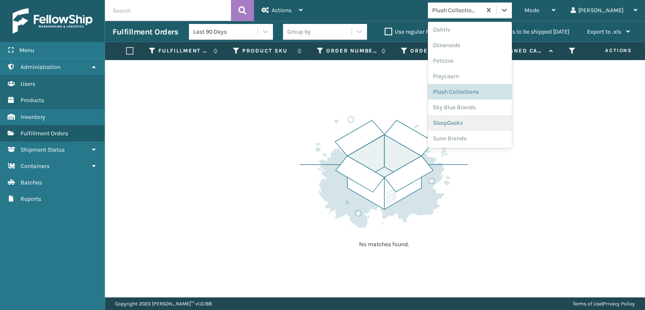
click at [468, 120] on div "SleepGeekz" at bounding box center [470, 123] width 84 height 16
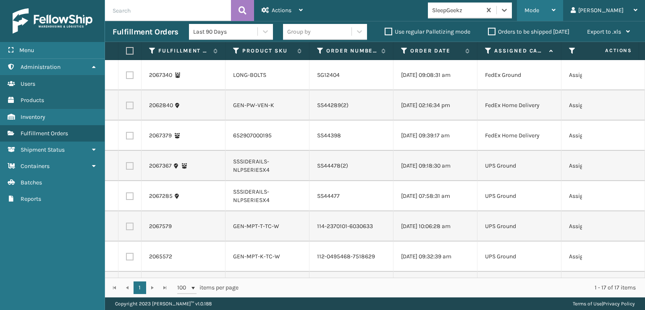
click at [555, 10] on div "Mode" at bounding box center [539, 10] width 31 height 21
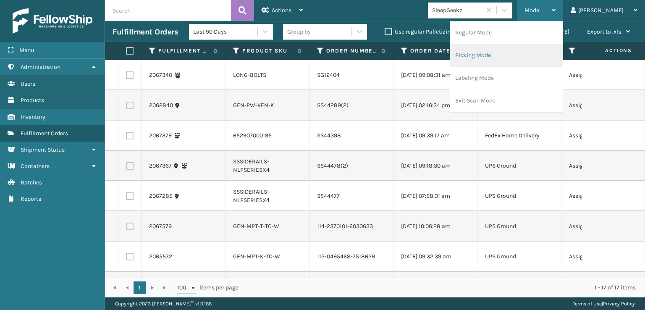
click at [511, 52] on li "Picking Mode" at bounding box center [506, 55] width 113 height 23
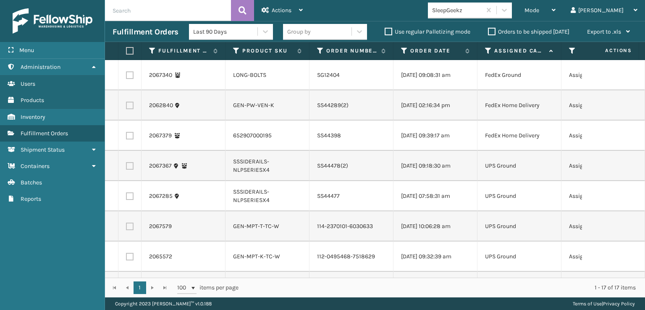
click at [129, 79] on label at bounding box center [130, 75] width 8 height 8
click at [126, 77] on input "checkbox" at bounding box center [126, 73] width 0 height 5
checkbox input "true"
click at [129, 109] on label at bounding box center [130, 106] width 8 height 8
click at [126, 107] on input "checkbox" at bounding box center [126, 104] width 0 height 5
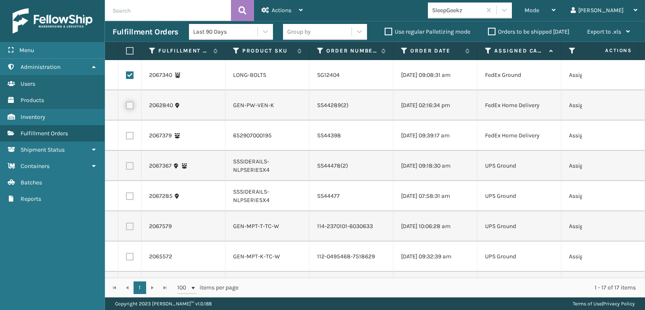
checkbox input "true"
click at [131, 170] on label at bounding box center [130, 166] width 8 height 8
click at [126, 168] on input "checkbox" at bounding box center [126, 164] width 0 height 5
checkbox input "true"
click at [130, 200] on label at bounding box center [130, 196] width 8 height 8
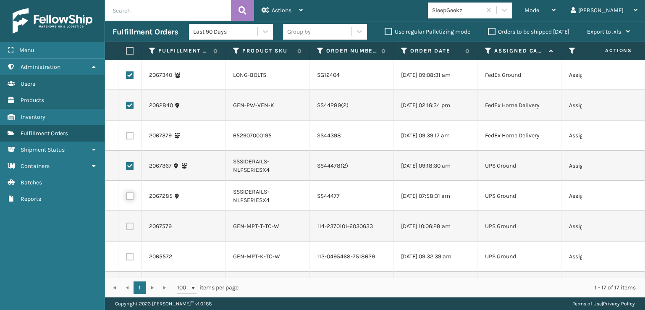
click at [126, 198] on input "checkbox" at bounding box center [126, 194] width 0 height 5
checkbox input "true"
click at [126, 241] on td at bounding box center [129, 226] width 23 height 30
click at [129, 230] on label at bounding box center [130, 227] width 8 height 8
click at [126, 228] on input "checkbox" at bounding box center [126, 225] width 0 height 5
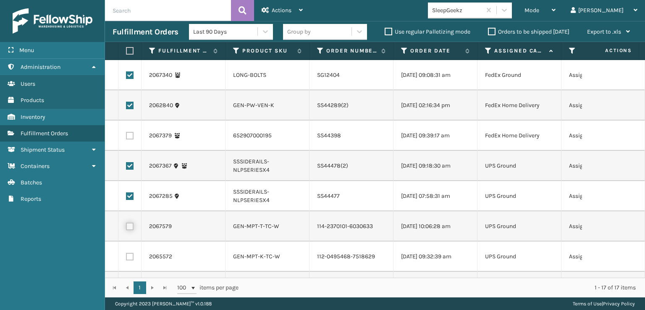
checkbox input "true"
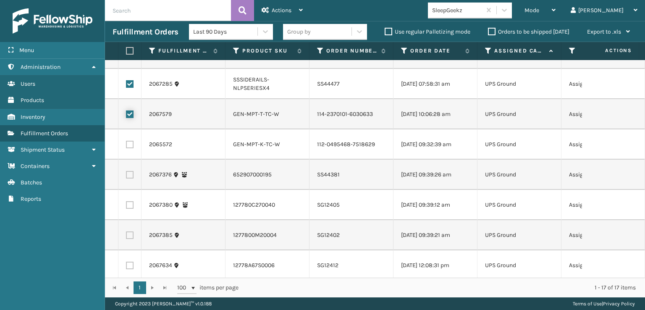
scroll to position [126, 0]
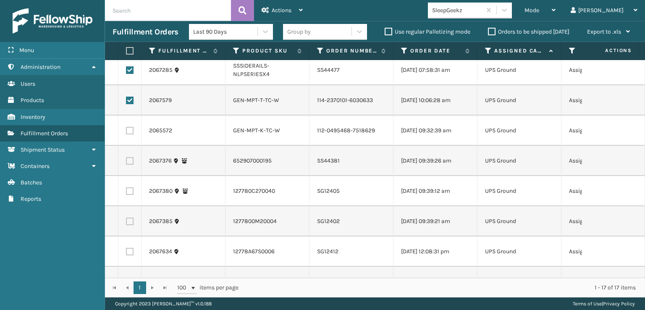
click at [131, 134] on label at bounding box center [130, 131] width 8 height 8
click at [126, 132] on input "checkbox" at bounding box center [126, 129] width 0 height 5
checkbox input "true"
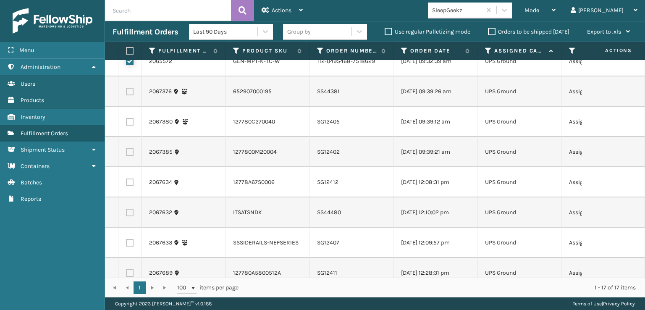
scroll to position [210, 0]
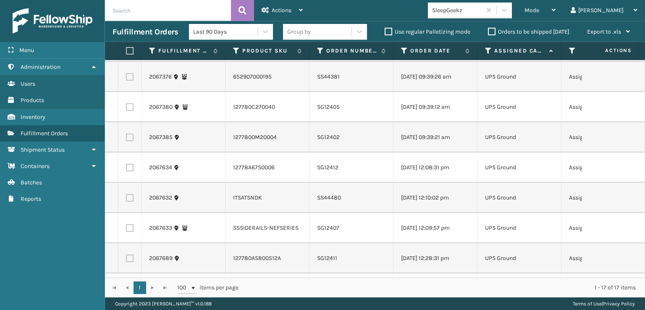
click at [131, 202] on label at bounding box center [130, 198] width 8 height 8
click at [126, 199] on input "checkbox" at bounding box center [126, 196] width 0 height 5
checkbox input "true"
click at [128, 232] on label at bounding box center [130, 228] width 8 height 8
click at [126, 230] on input "checkbox" at bounding box center [126, 226] width 0 height 5
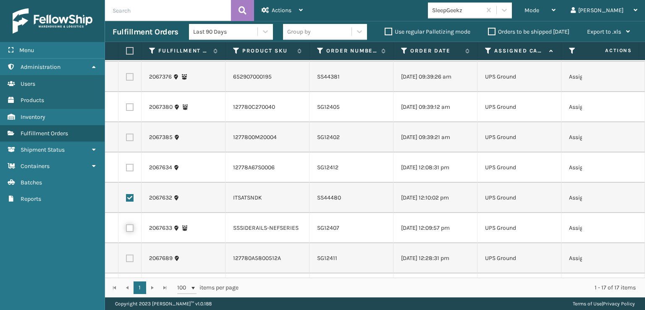
checkbox input "true"
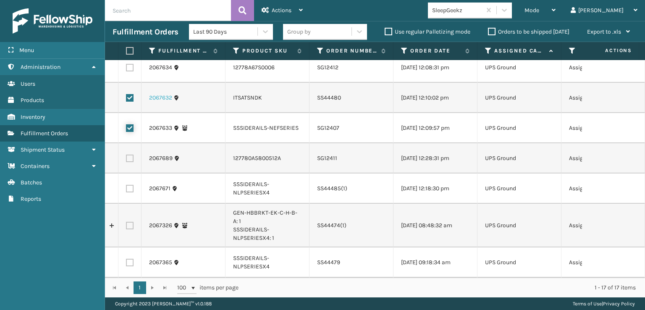
scroll to position [331, 0]
click at [131, 185] on label at bounding box center [130, 189] width 8 height 8
click at [126, 185] on input "checkbox" at bounding box center [126, 187] width 0 height 5
checkbox input "true"
click at [133, 222] on label at bounding box center [130, 226] width 8 height 8
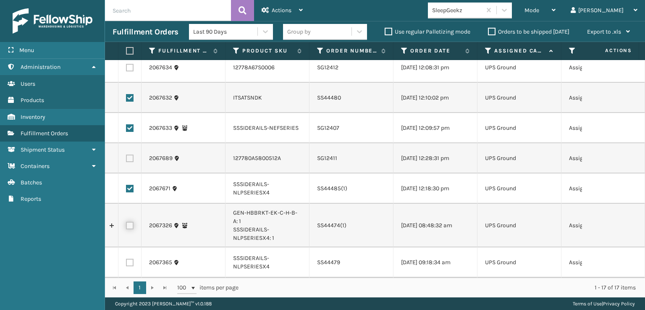
click at [126, 222] on input "checkbox" at bounding box center [126, 224] width 0 height 5
checkbox input "true"
click at [129, 259] on label at bounding box center [130, 263] width 8 height 8
click at [126, 259] on input "checkbox" at bounding box center [126, 261] width 0 height 5
checkbox input "true"
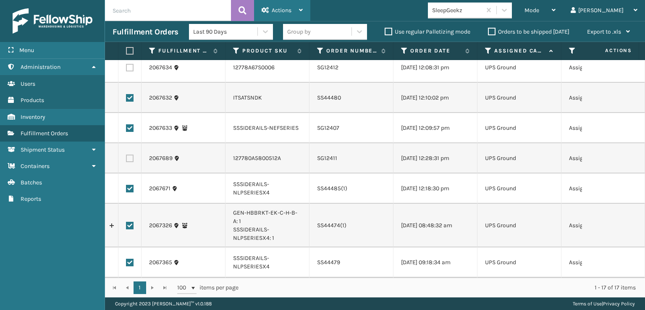
click at [287, 11] on span "Actions" at bounding box center [282, 10] width 20 height 7
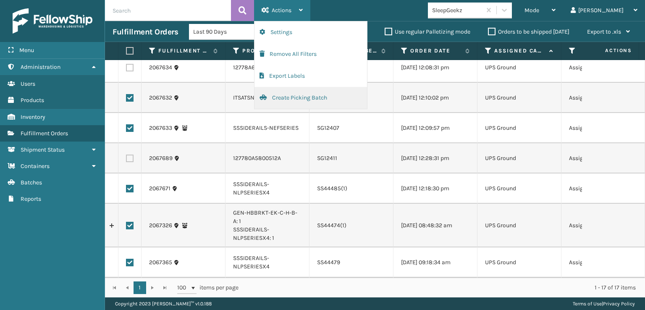
click at [282, 98] on button "Create Picking Batch" at bounding box center [310, 98] width 113 height 22
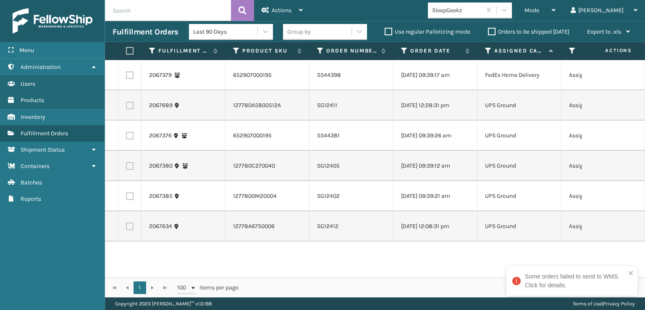
click at [539, 286] on div "Some orders failed to send to WMS. Click for details." at bounding box center [575, 281] width 101 height 18
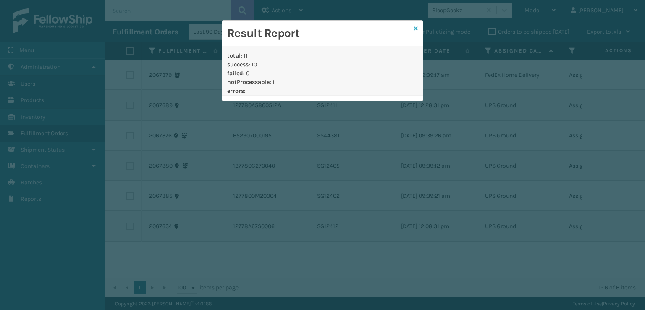
click at [414, 27] on icon at bounding box center [416, 29] width 4 height 6
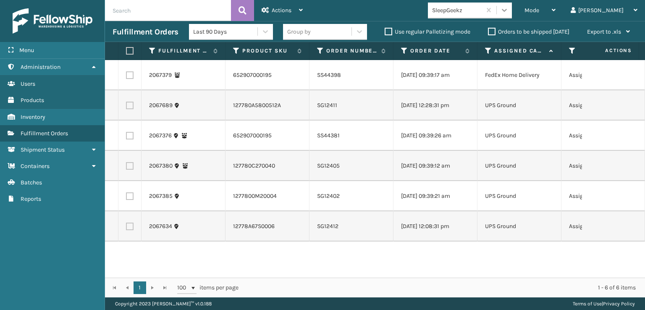
click at [508, 10] on icon at bounding box center [504, 10] width 8 height 8
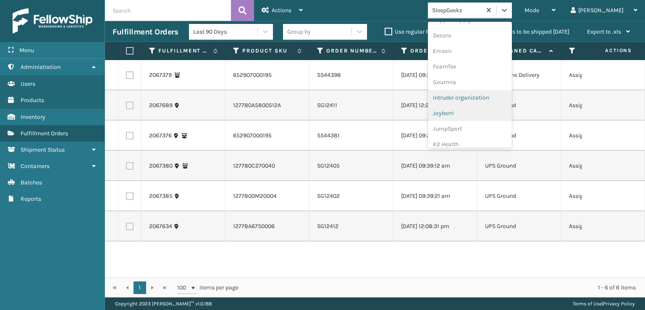
scroll to position [168, 0]
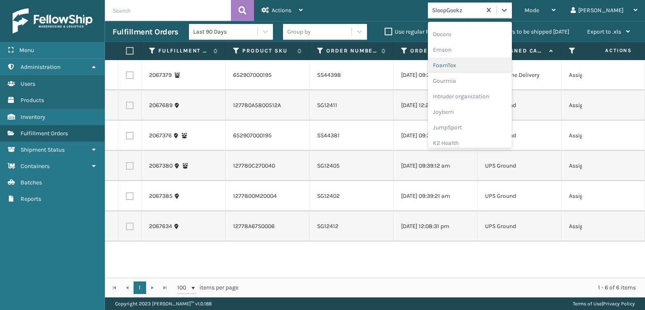
click at [481, 62] on div "FoamTex" at bounding box center [470, 66] width 84 height 16
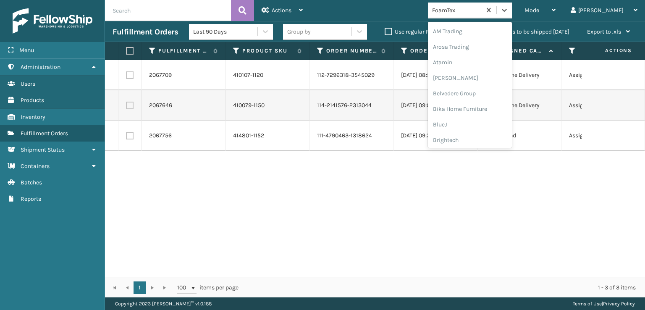
scroll to position [98, 0]
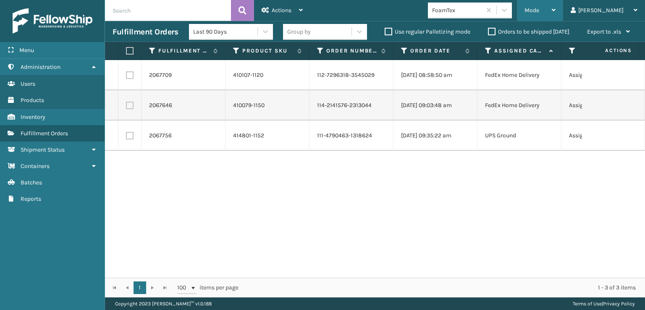
click at [539, 9] on span "Mode" at bounding box center [531, 10] width 15 height 7
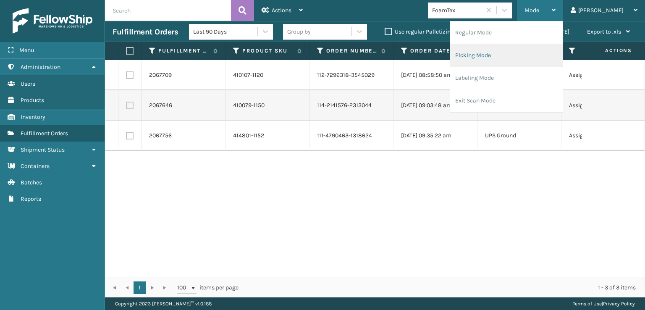
click at [503, 56] on li "Picking Mode" at bounding box center [506, 55] width 113 height 23
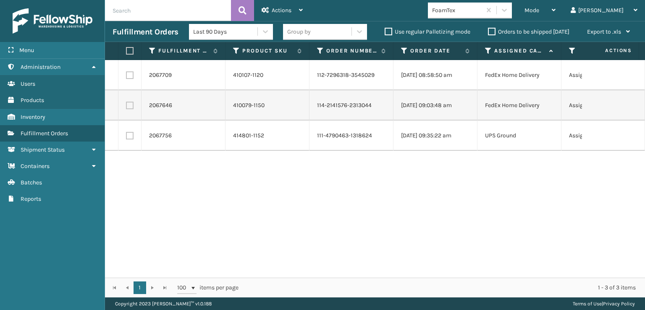
click at [131, 50] on label at bounding box center [128, 51] width 5 height 8
click at [126, 50] on input "checkbox" at bounding box center [126, 50] width 0 height 5
checkbox input "true"
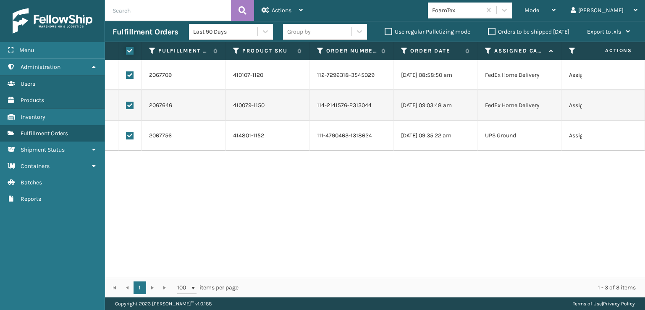
checkbox input "true"
click at [286, 13] on span "Actions" at bounding box center [282, 10] width 20 height 7
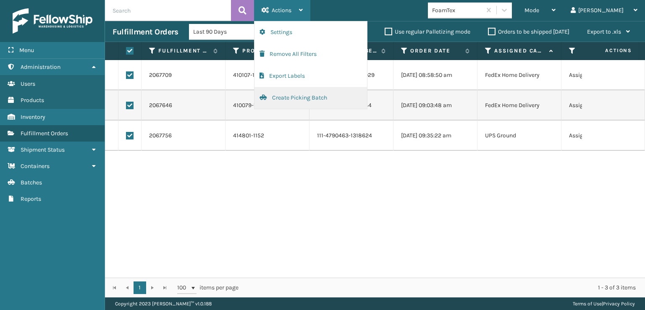
click at [288, 99] on button "Create Picking Batch" at bounding box center [310, 98] width 113 height 22
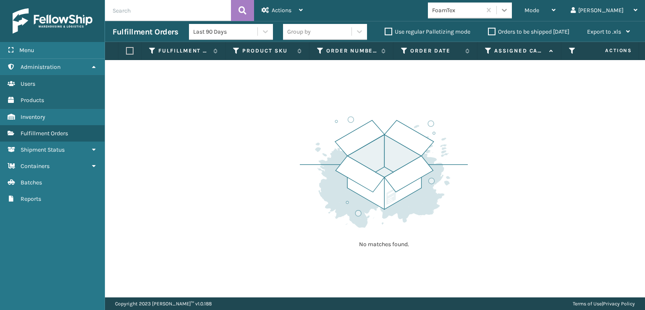
click at [507, 11] on icon at bounding box center [504, 10] width 5 height 3
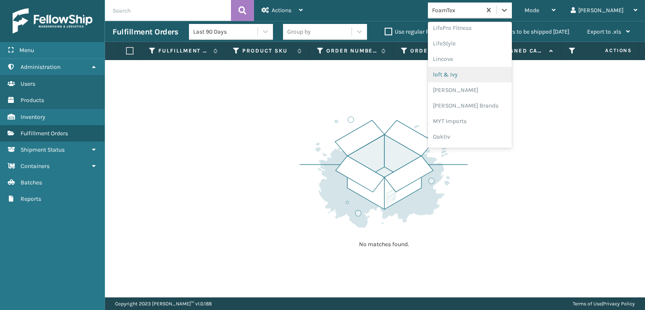
scroll to position [349, 0]
click at [477, 69] on div "[PERSON_NAME] Brands" at bounding box center [470, 71] width 84 height 16
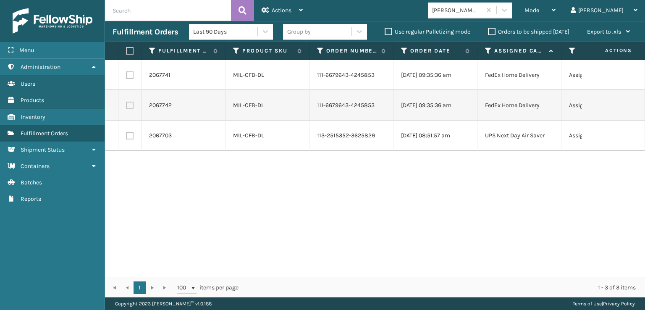
click at [128, 53] on label at bounding box center [128, 51] width 5 height 8
click at [126, 53] on input "checkbox" at bounding box center [126, 50] width 0 height 5
checkbox input "true"
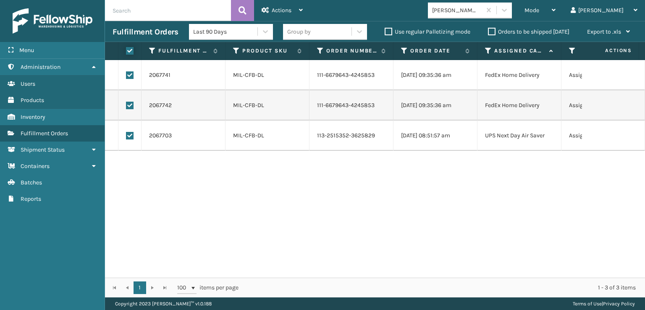
checkbox input "true"
click at [269, 12] on div "Actions" at bounding box center [282, 10] width 41 height 21
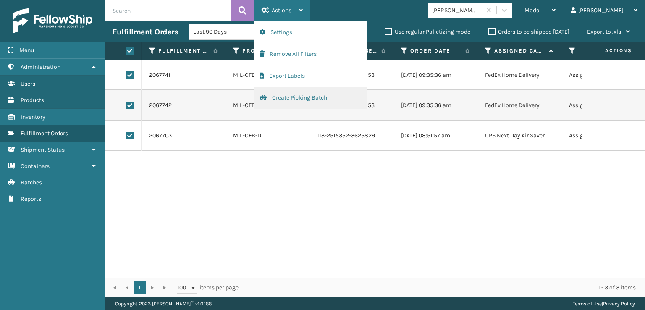
click at [279, 99] on button "Create Picking Batch" at bounding box center [310, 98] width 113 height 22
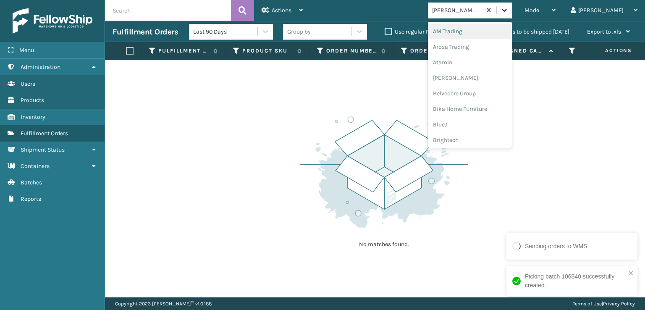
click at [508, 13] on icon at bounding box center [504, 10] width 8 height 8
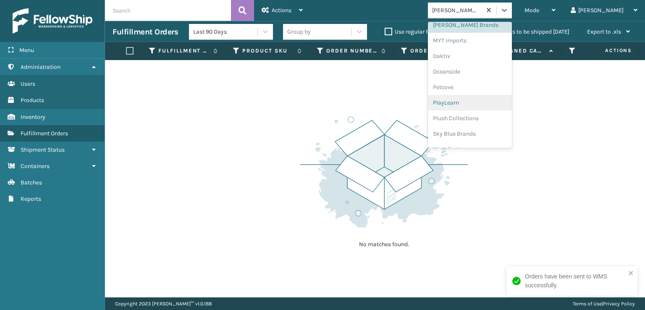
scroll to position [421, 0]
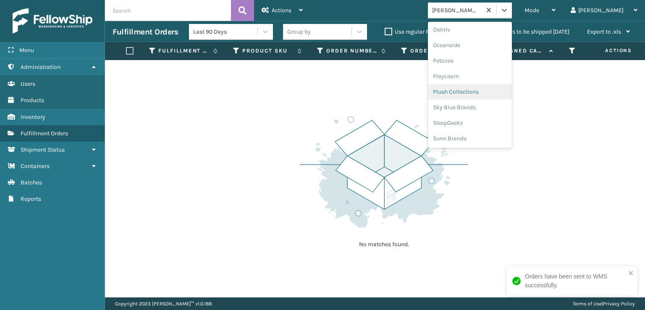
click at [477, 91] on div "Plush Collections" at bounding box center [470, 92] width 84 height 16
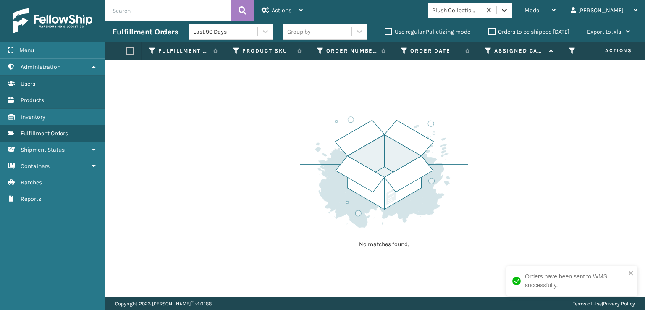
click at [508, 9] on icon at bounding box center [504, 10] width 8 height 8
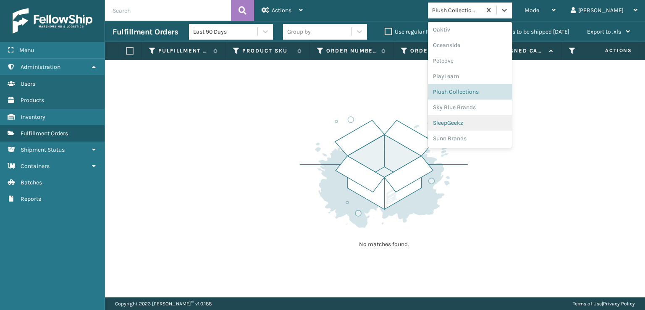
click at [474, 121] on div "SleepGeekz" at bounding box center [470, 123] width 84 height 16
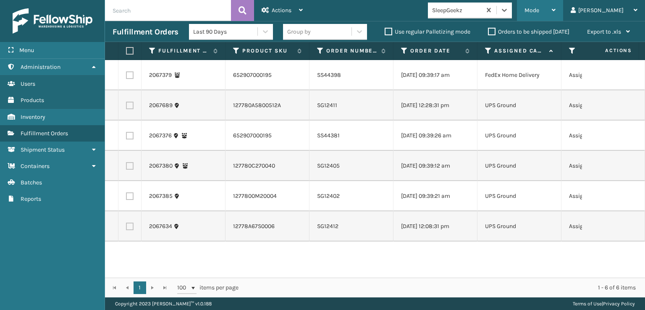
click at [539, 11] on span "Mode" at bounding box center [531, 10] width 15 height 7
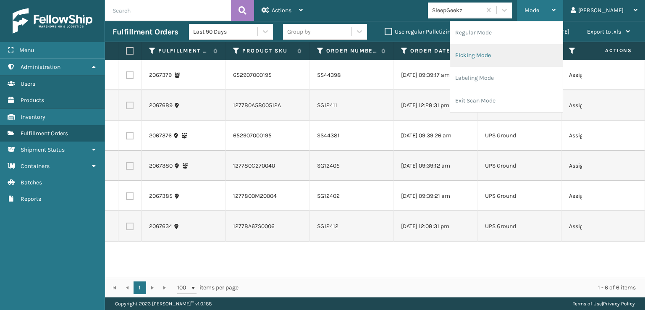
click at [513, 55] on li "Picking Mode" at bounding box center [506, 55] width 113 height 23
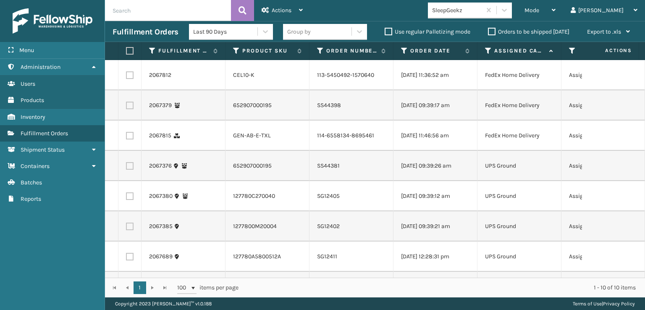
click at [131, 79] on label at bounding box center [130, 75] width 8 height 8
click at [126, 77] on input "checkbox" at bounding box center [126, 73] width 0 height 5
checkbox input "true"
click at [129, 139] on label at bounding box center [130, 136] width 8 height 8
click at [126, 137] on input "checkbox" at bounding box center [126, 134] width 0 height 5
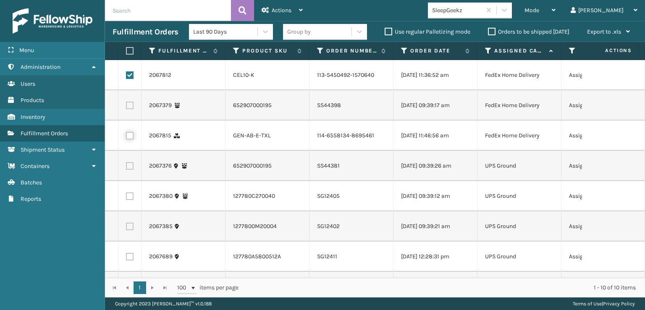
checkbox input "true"
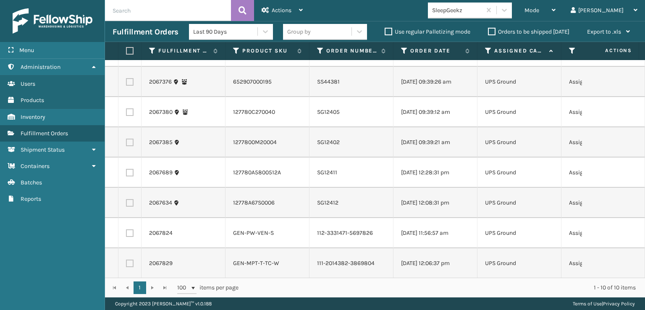
scroll to position [106, 0]
click at [131, 228] on label at bounding box center [130, 232] width 8 height 8
click at [126, 228] on input "checkbox" at bounding box center [126, 230] width 0 height 5
checkbox input "true"
click at [131, 259] on label at bounding box center [130, 263] width 8 height 8
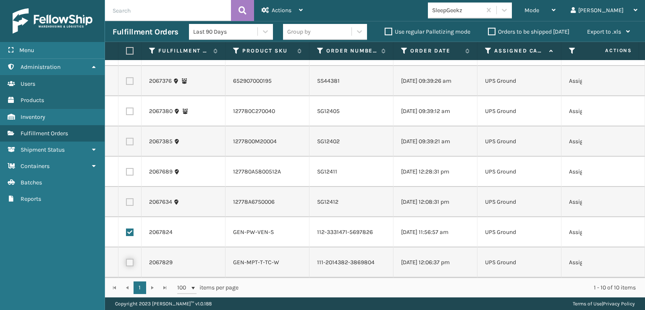
click at [126, 259] on input "checkbox" at bounding box center [126, 261] width 0 height 5
checkbox input "true"
click at [273, 5] on div "Actions" at bounding box center [282, 10] width 41 height 21
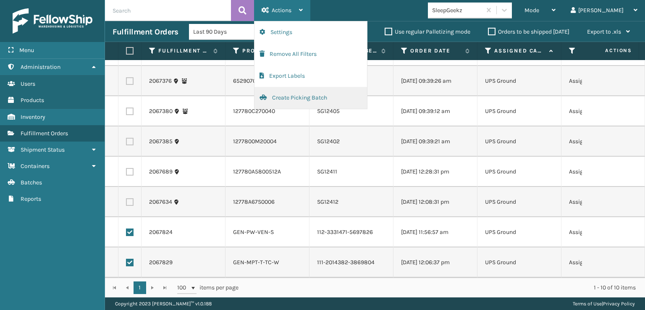
click at [283, 97] on button "Create Picking Batch" at bounding box center [310, 98] width 113 height 22
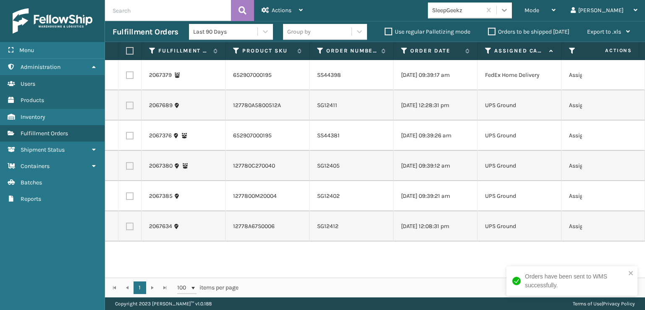
click at [508, 10] on icon at bounding box center [504, 10] width 8 height 8
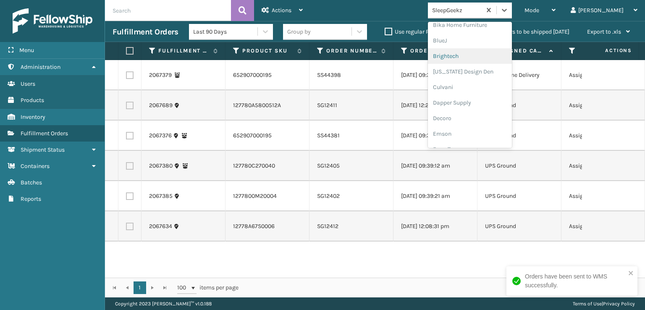
scroll to position [126, 0]
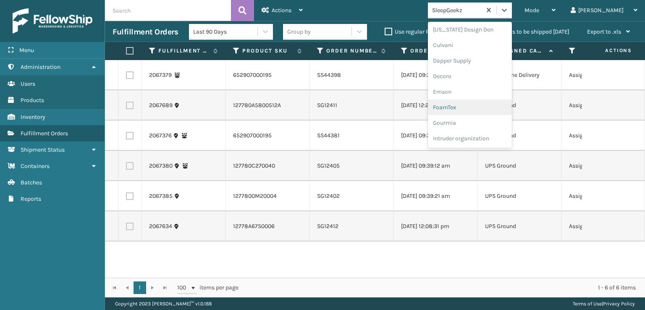
click at [480, 106] on div "FoamTex" at bounding box center [470, 108] width 84 height 16
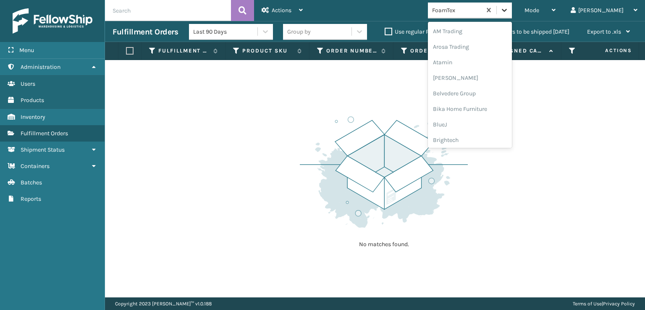
click at [508, 9] on icon at bounding box center [504, 10] width 8 height 8
click at [477, 113] on div "[PERSON_NAME] Brands" at bounding box center [470, 113] width 84 height 16
click at [508, 8] on icon at bounding box center [504, 10] width 8 height 8
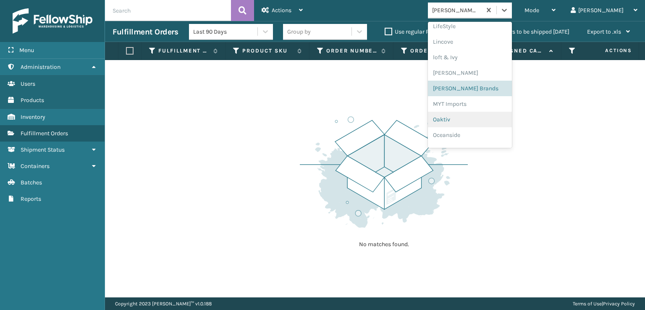
scroll to position [421, 0]
click at [477, 94] on div "Plush Collections" at bounding box center [470, 92] width 84 height 16
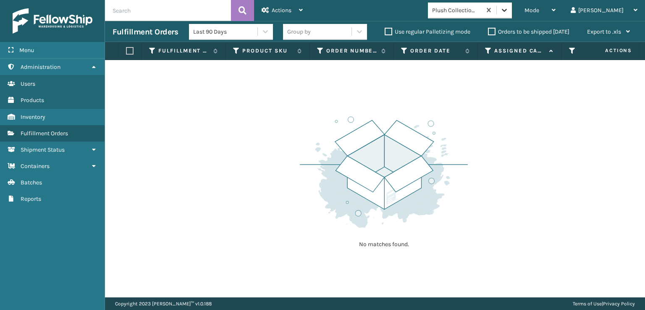
click at [512, 15] on div at bounding box center [504, 10] width 15 height 15
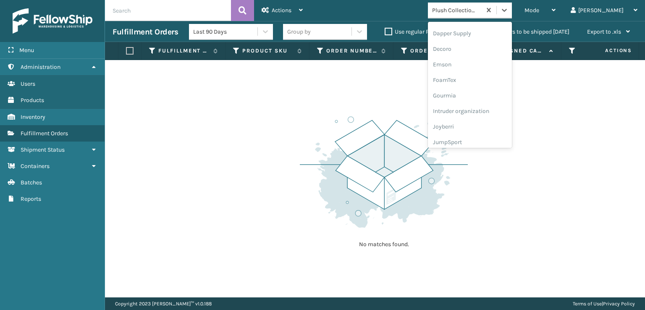
scroll to position [168, 0]
click at [477, 67] on div "FoamTex" at bounding box center [470, 66] width 84 height 16
click at [512, 11] on div at bounding box center [504, 10] width 15 height 15
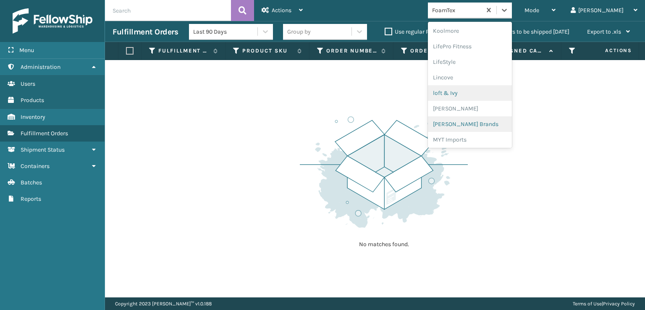
scroll to position [307, 0]
click at [482, 112] on div "[PERSON_NAME] Brands" at bounding box center [470, 113] width 84 height 16
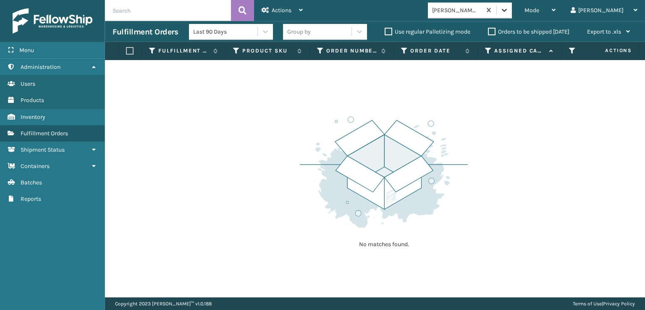
click at [508, 8] on icon at bounding box center [504, 10] width 8 height 8
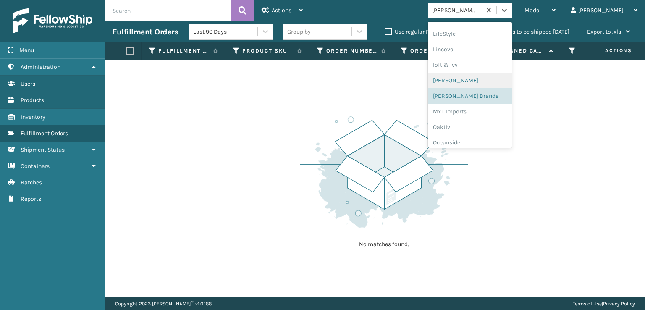
scroll to position [368, 0]
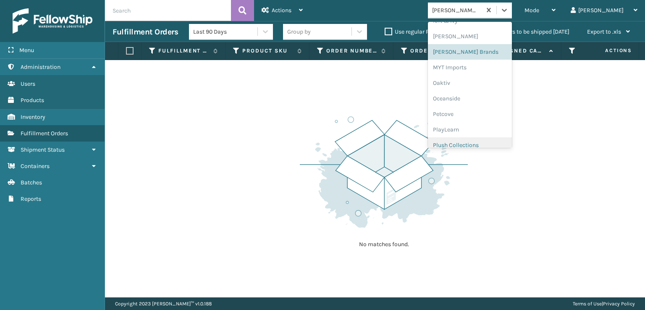
click at [482, 144] on div "Plush Collections" at bounding box center [470, 145] width 84 height 16
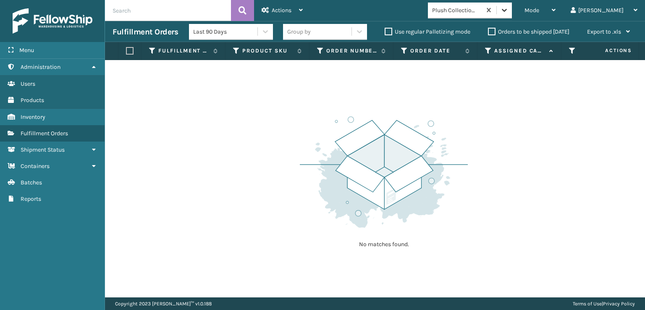
click at [508, 9] on icon at bounding box center [504, 10] width 8 height 8
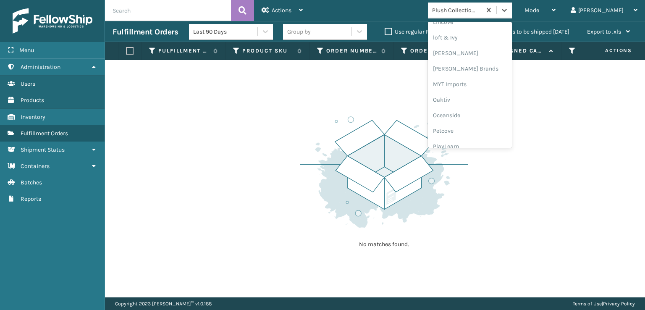
scroll to position [421, 0]
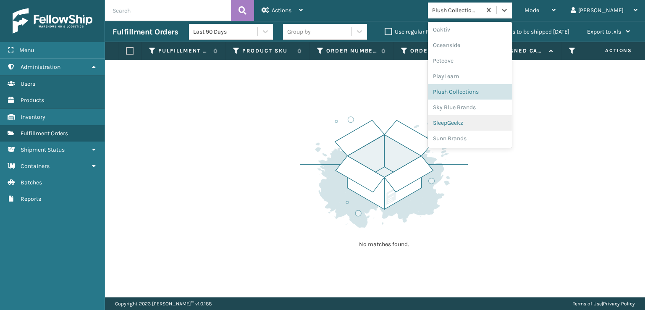
click at [478, 122] on div "SleepGeekz" at bounding box center [470, 123] width 84 height 16
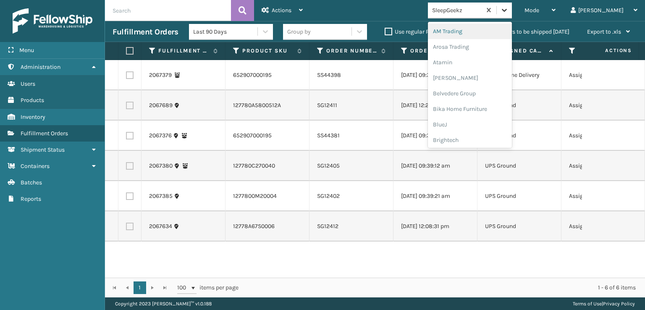
click at [508, 12] on icon at bounding box center [504, 10] width 8 height 8
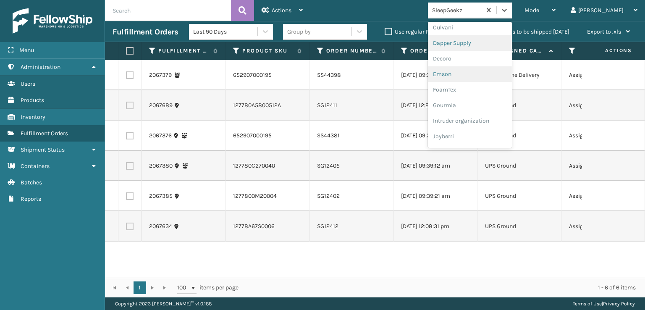
scroll to position [126, 0]
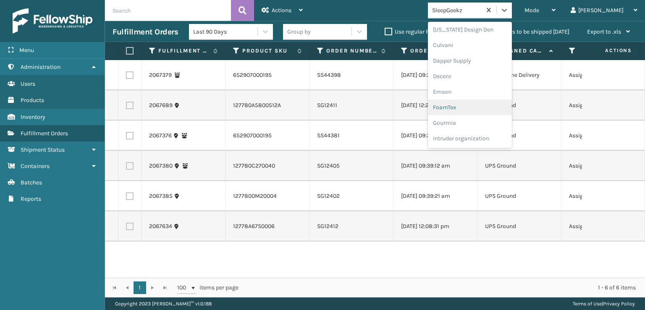
click at [478, 108] on div "FoamTex" at bounding box center [470, 108] width 84 height 16
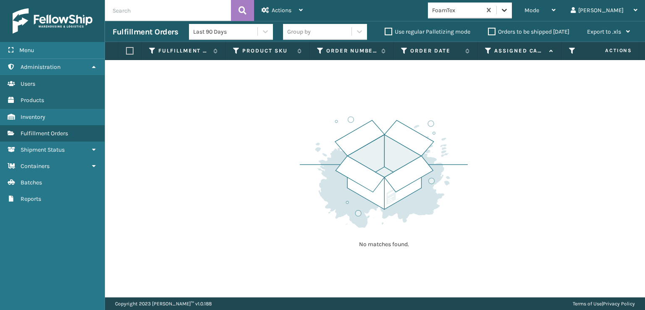
click at [508, 12] on icon at bounding box center [504, 10] width 8 height 8
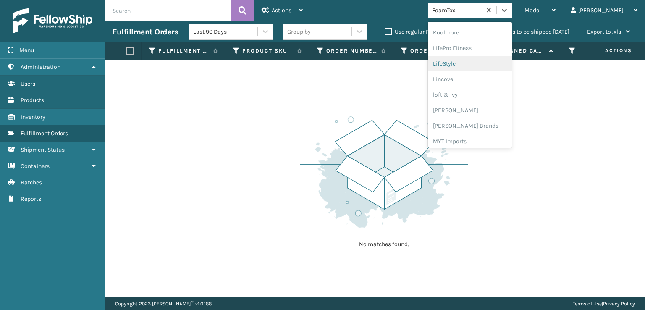
scroll to position [307, 0]
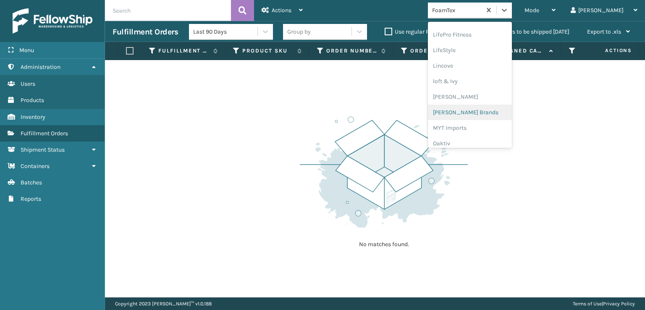
click at [482, 109] on div "[PERSON_NAME] Brands" at bounding box center [470, 113] width 84 height 16
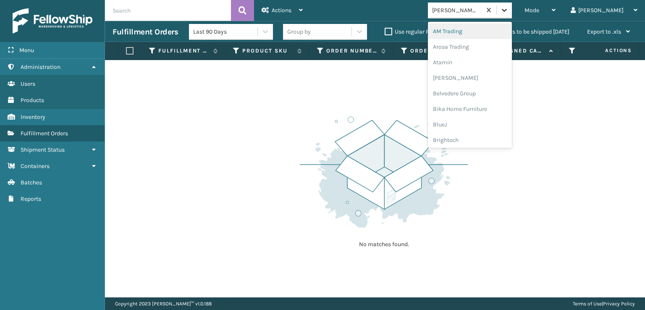
click at [508, 9] on icon at bounding box center [504, 10] width 8 height 8
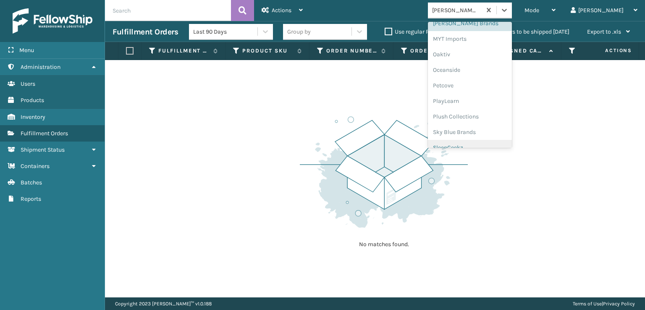
scroll to position [421, 0]
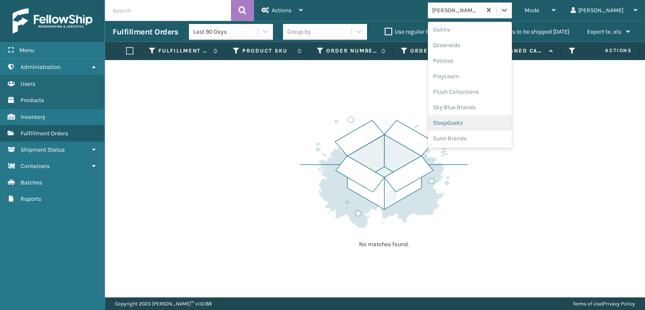
click at [474, 121] on div "SleepGeekz" at bounding box center [470, 123] width 84 height 16
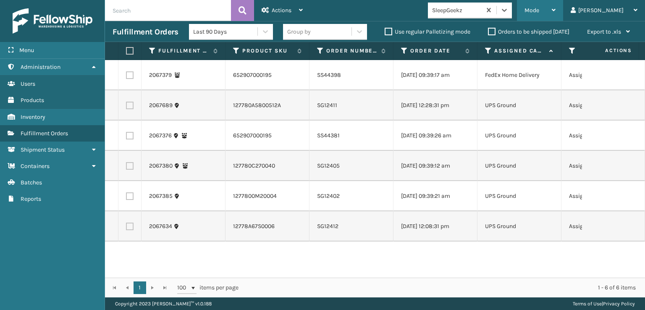
click at [539, 11] on span "Mode" at bounding box center [531, 10] width 15 height 7
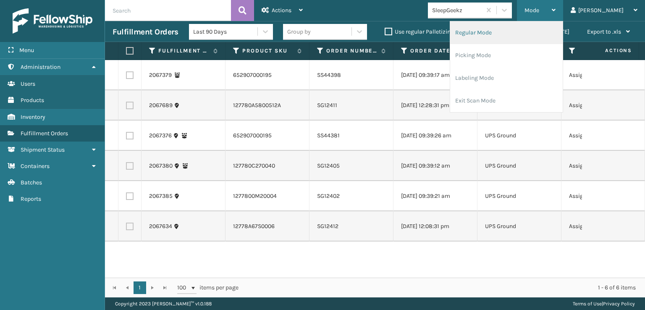
click at [500, 31] on li "Regular Mode" at bounding box center [506, 32] width 113 height 23
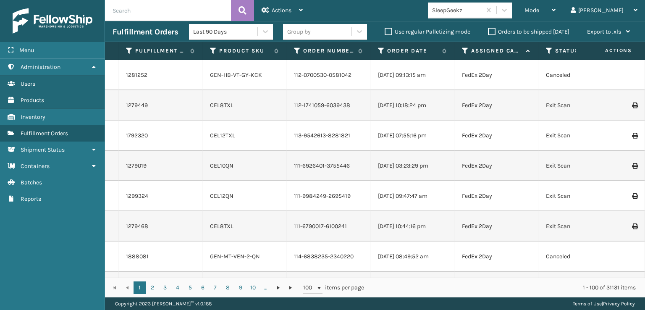
click at [548, 51] on icon at bounding box center [549, 51] width 7 height 8
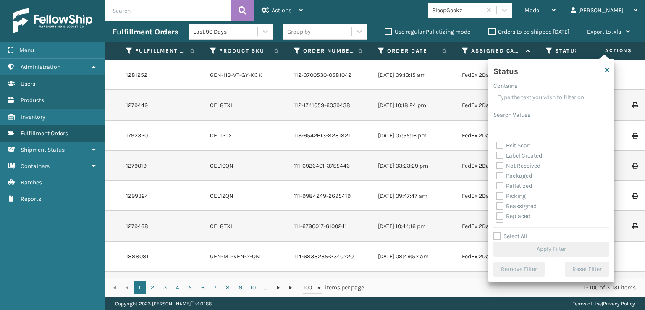
scroll to position [42, 0]
click at [500, 184] on label "Picking" at bounding box center [511, 182] width 30 height 7
click at [496, 183] on input "Picking" at bounding box center [496, 180] width 0 height 5
checkbox input "true"
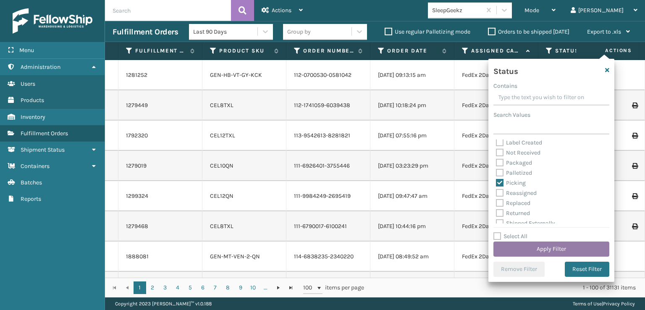
click at [538, 247] on button "Apply Filter" at bounding box center [551, 248] width 116 height 15
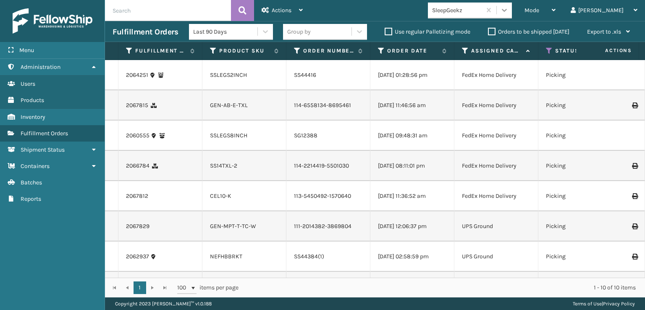
click at [508, 12] on icon at bounding box center [504, 10] width 8 height 8
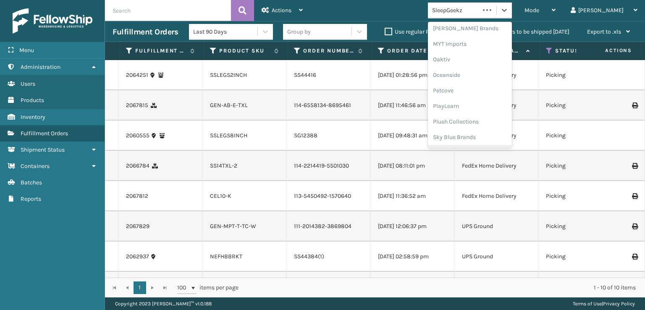
scroll to position [421, 0]
click at [482, 125] on div "SleepGeekz" at bounding box center [470, 123] width 84 height 16
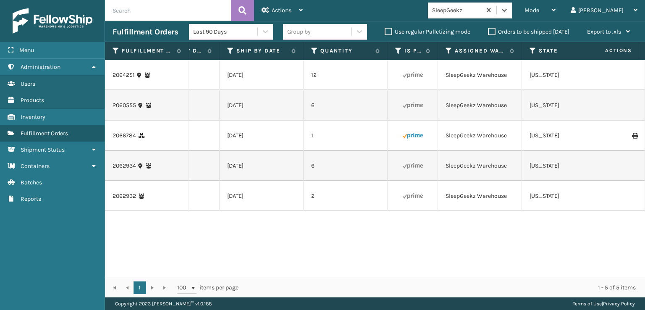
scroll to position [0, 0]
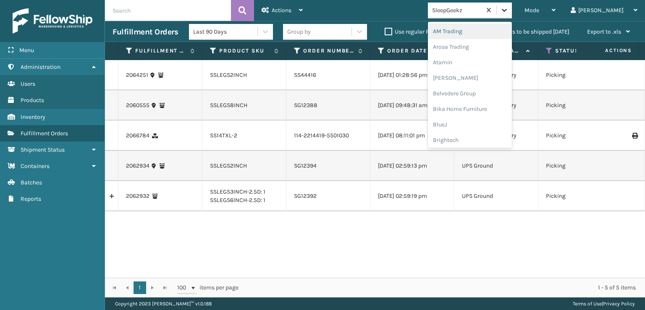
click at [508, 10] on icon at bounding box center [504, 10] width 8 height 8
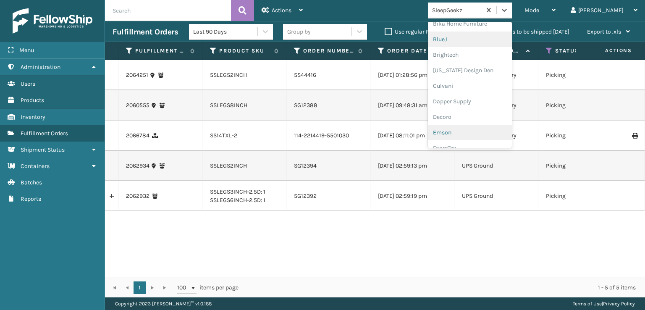
scroll to position [126, 0]
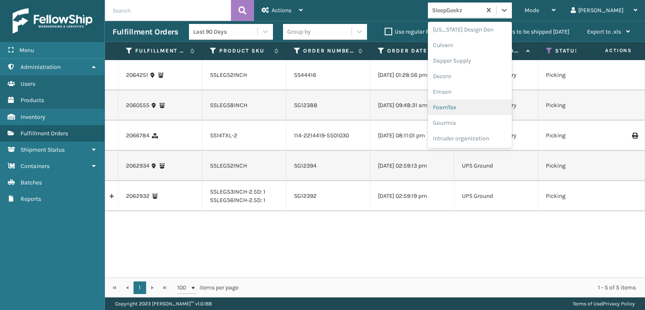
click at [484, 108] on div "FoamTex" at bounding box center [470, 108] width 84 height 16
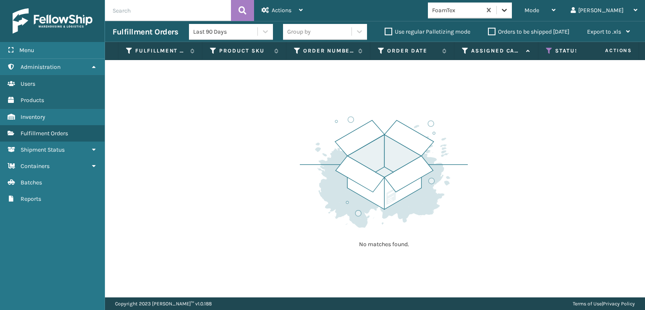
click at [508, 7] on icon at bounding box center [504, 10] width 8 height 8
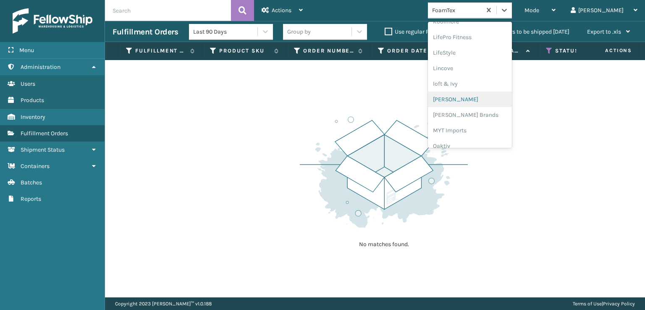
scroll to position [349, 0]
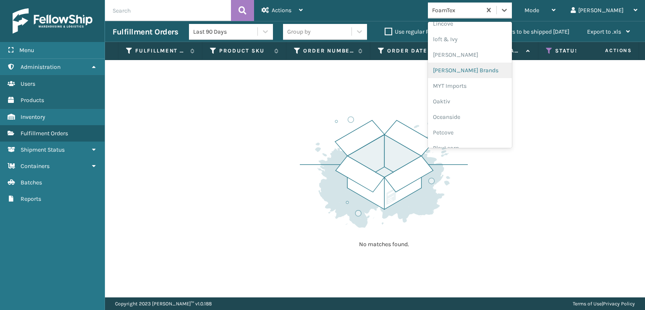
click at [485, 68] on div "[PERSON_NAME] Brands" at bounding box center [470, 71] width 84 height 16
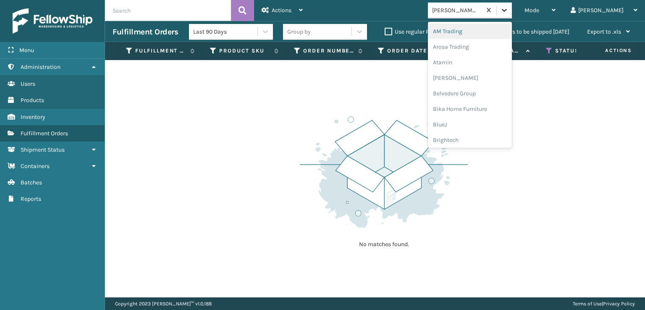
click at [508, 11] on icon at bounding box center [504, 10] width 8 height 8
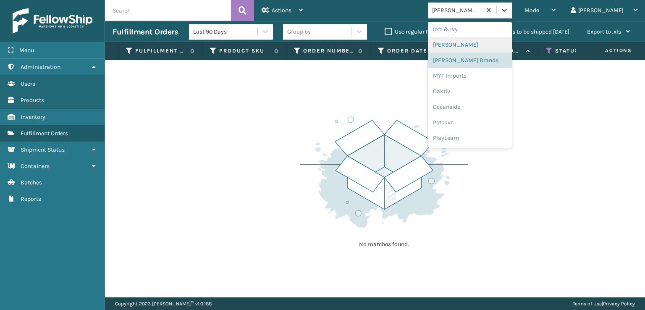
scroll to position [421, 0]
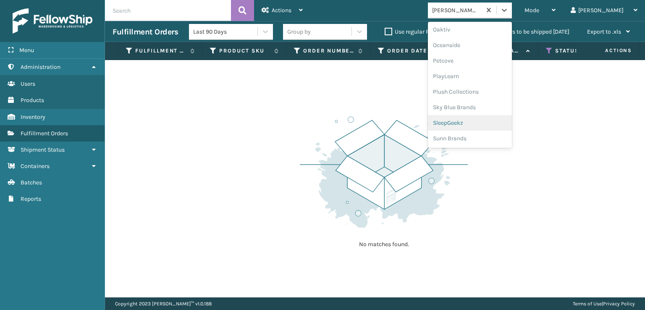
click at [479, 122] on div "SleepGeekz" at bounding box center [470, 123] width 84 height 16
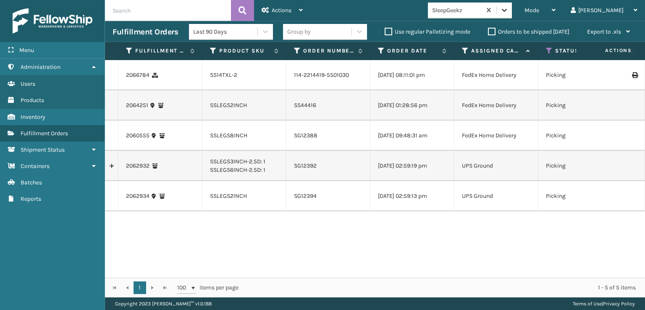
click at [508, 8] on icon at bounding box center [504, 10] width 8 height 8
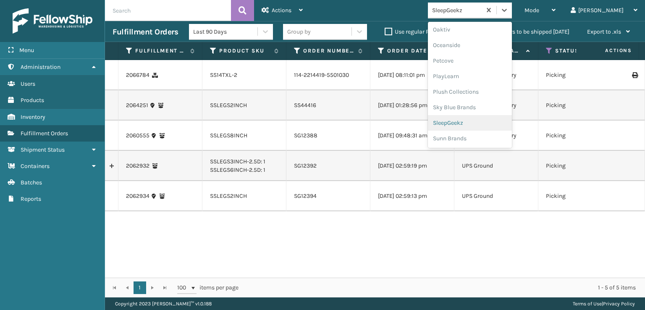
click at [491, 122] on div "SleepGeekz" at bounding box center [470, 123] width 84 height 16
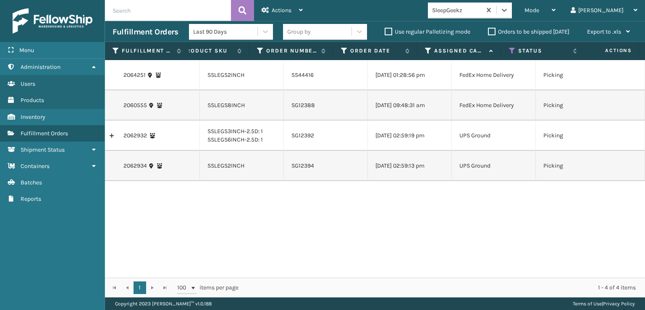
scroll to position [0, 0]
click at [507, 10] on icon at bounding box center [504, 10] width 5 height 3
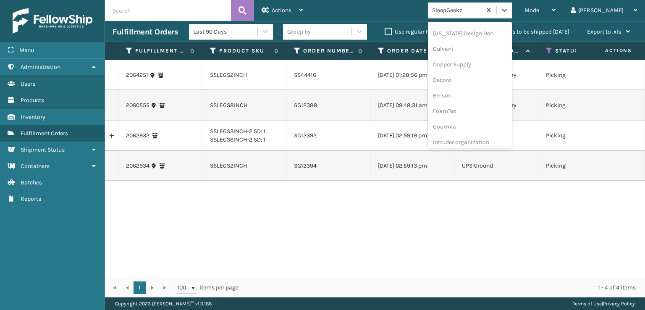
scroll to position [126, 0]
click at [479, 110] on div "FoamTex" at bounding box center [470, 108] width 84 height 16
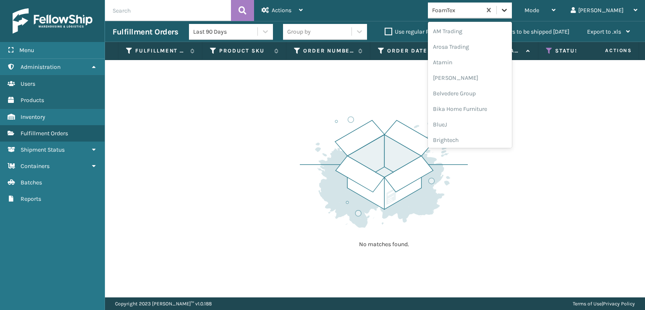
click at [508, 12] on icon at bounding box center [504, 10] width 8 height 8
click at [484, 71] on div "[PERSON_NAME] Brands" at bounding box center [470, 71] width 84 height 16
click at [508, 12] on icon at bounding box center [504, 10] width 8 height 8
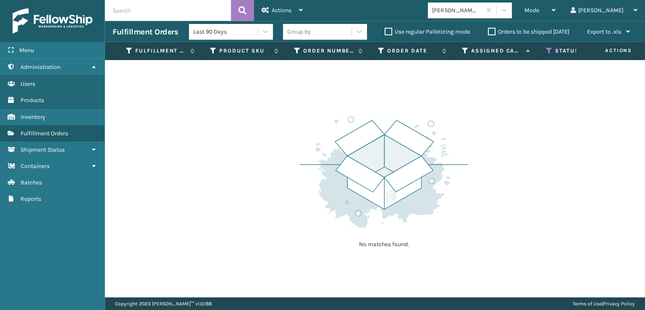
click at [237, 157] on div "No matches found." at bounding box center [375, 178] width 540 height 237
click at [539, 11] on span "Mode" at bounding box center [531, 10] width 15 height 7
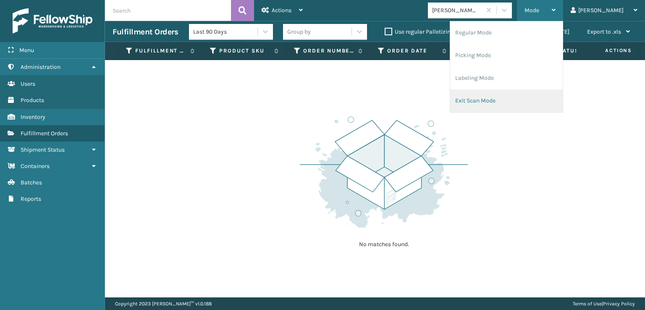
click at [506, 100] on li "Exit Scan Mode" at bounding box center [506, 100] width 113 height 23
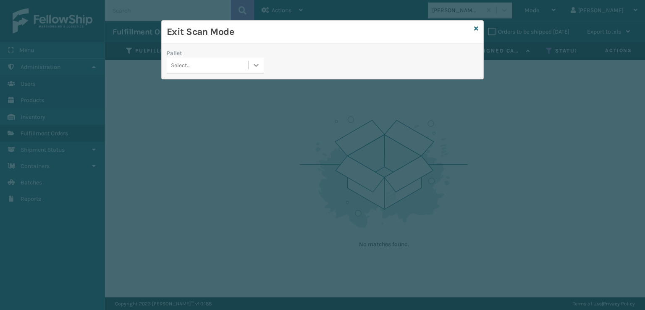
click at [255, 67] on icon at bounding box center [256, 65] width 8 height 8
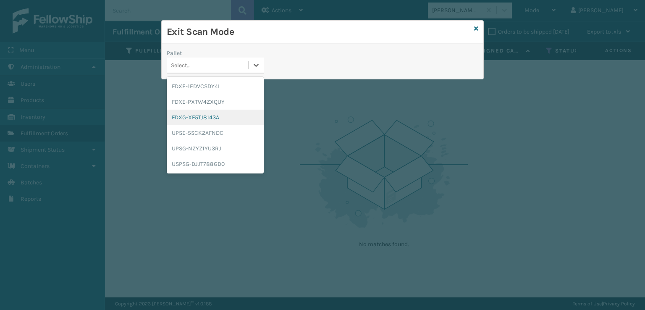
click at [207, 120] on div "FDXG-XF5TJ8143A" at bounding box center [215, 118] width 97 height 16
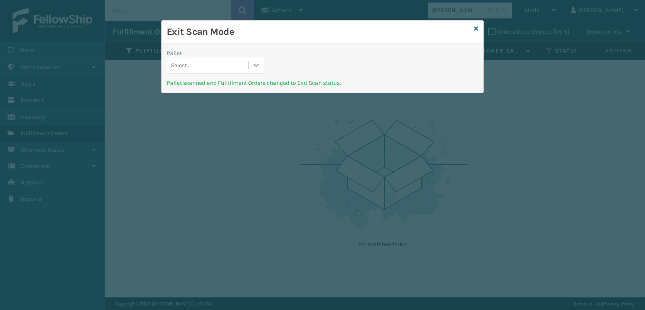
click at [256, 65] on icon at bounding box center [256, 65] width 8 height 8
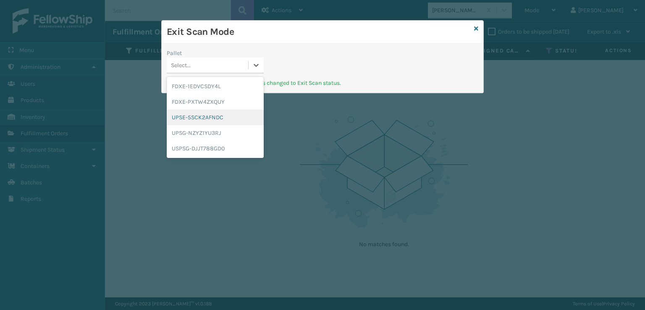
click at [206, 119] on div "UPSE-5SCK2AFNDC" at bounding box center [215, 118] width 97 height 16
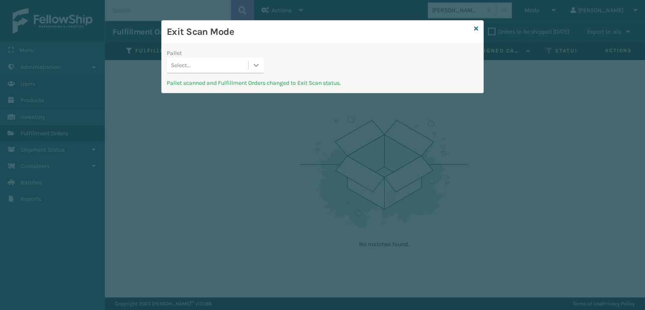
click at [256, 65] on icon at bounding box center [256, 65] width 5 height 3
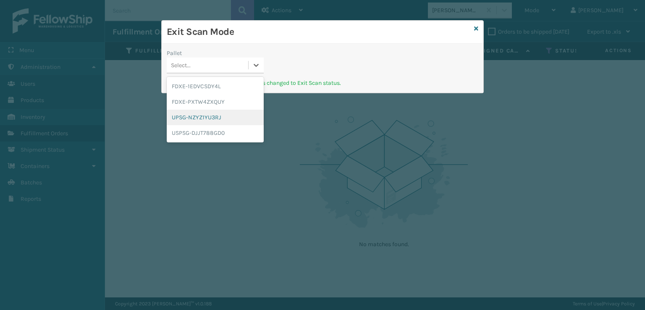
click at [203, 116] on div "UPSG-NZYZ1YU3RJ" at bounding box center [215, 118] width 97 height 16
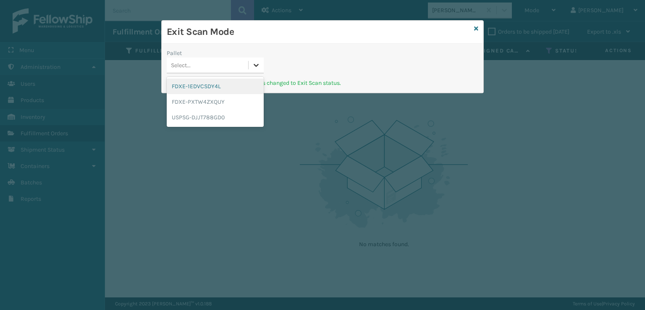
click at [255, 66] on icon at bounding box center [256, 65] width 5 height 3
click at [200, 115] on div "USPSG-DJJT788GD0" at bounding box center [215, 118] width 97 height 16
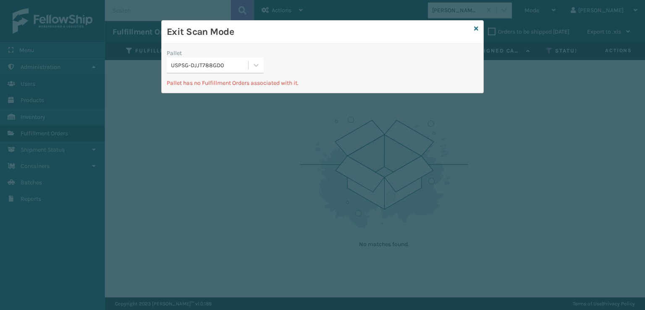
click at [478, 27] on div "Exit Scan Mode" at bounding box center [323, 32] width 322 height 23
click at [475, 29] on icon at bounding box center [476, 29] width 4 height 6
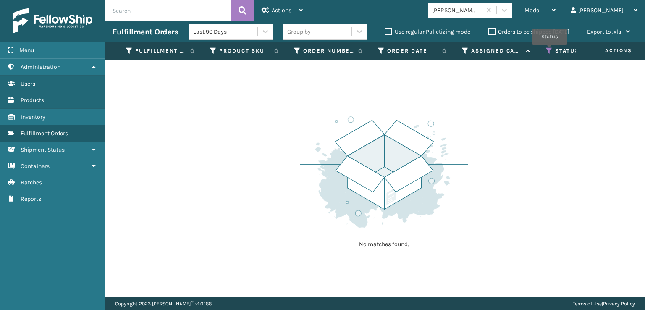
click at [550, 50] on icon at bounding box center [549, 51] width 7 height 8
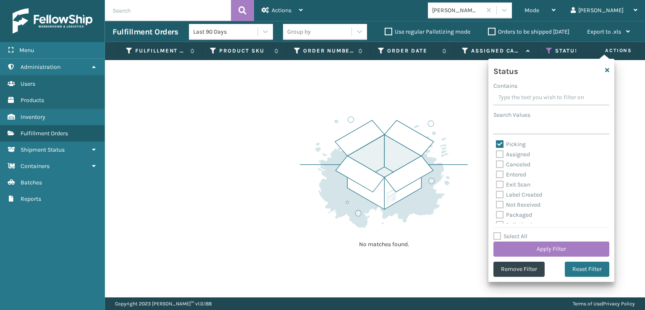
click at [499, 144] on label "Picking" at bounding box center [511, 144] width 30 height 7
click at [496, 144] on input "Picking" at bounding box center [496, 141] width 0 height 5
checkbox input "false"
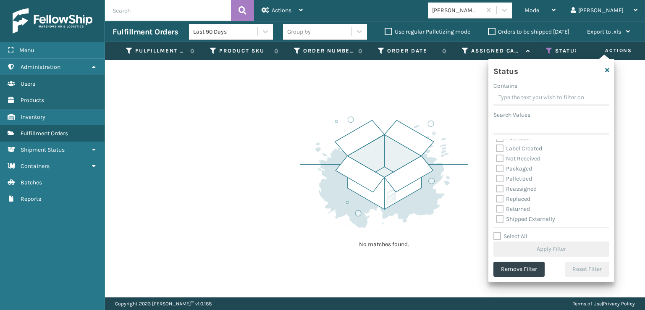
scroll to position [47, 0]
click at [498, 177] on label "Palletized" at bounding box center [514, 177] width 36 height 7
click at [496, 177] on input "Palletized" at bounding box center [496, 175] width 0 height 5
checkbox input "true"
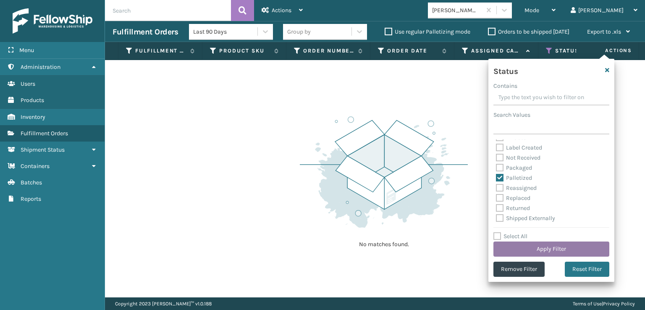
click at [556, 249] on button "Apply Filter" at bounding box center [551, 248] width 116 height 15
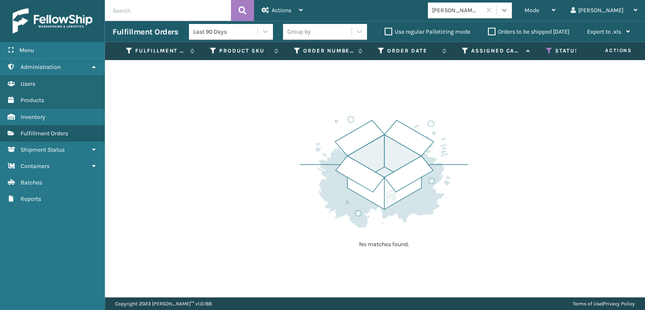
click at [508, 10] on icon at bounding box center [504, 10] width 8 height 8
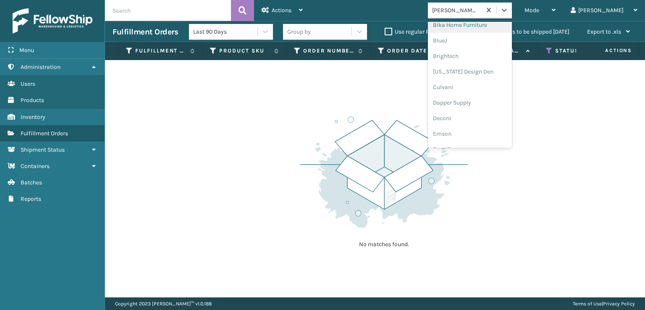
scroll to position [126, 0]
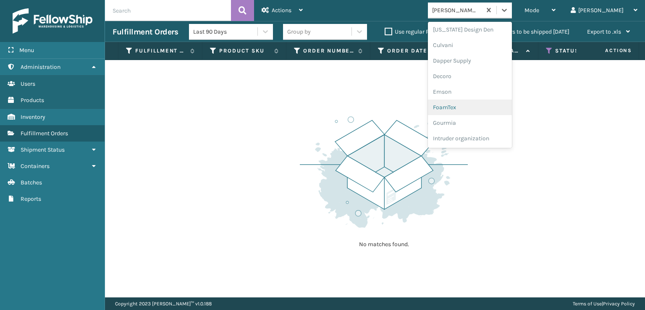
click at [470, 107] on div "FoamTex" at bounding box center [470, 108] width 84 height 16
click at [512, 4] on div at bounding box center [504, 10] width 15 height 15
click at [482, 125] on div "SleepGeekz" at bounding box center [470, 123] width 84 height 16
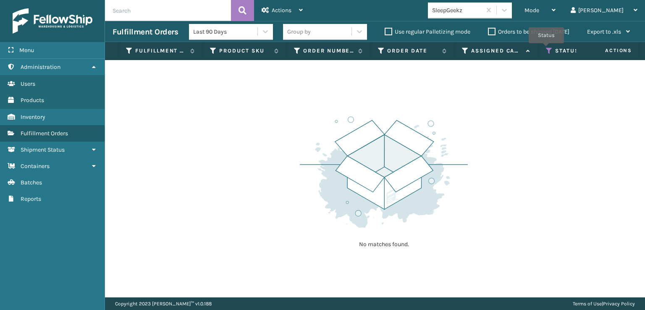
click at [546, 49] on icon at bounding box center [549, 51] width 7 height 8
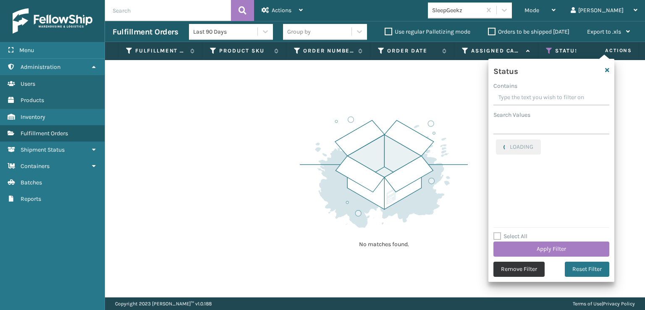
click at [515, 269] on button "Remove Filter" at bounding box center [518, 269] width 51 height 15
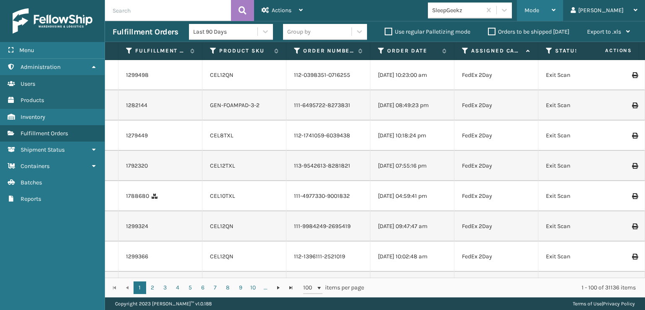
click at [539, 11] on span "Mode" at bounding box center [531, 10] width 15 height 7
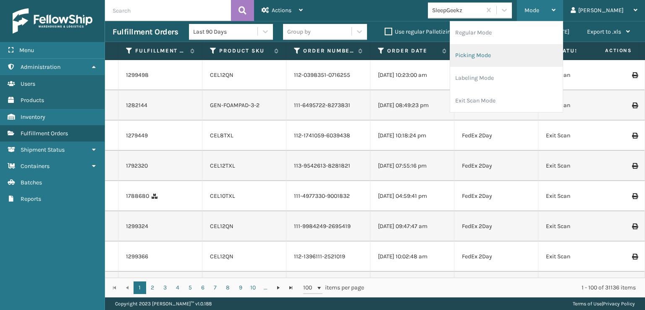
click at [506, 53] on li "Picking Mode" at bounding box center [506, 55] width 113 height 23
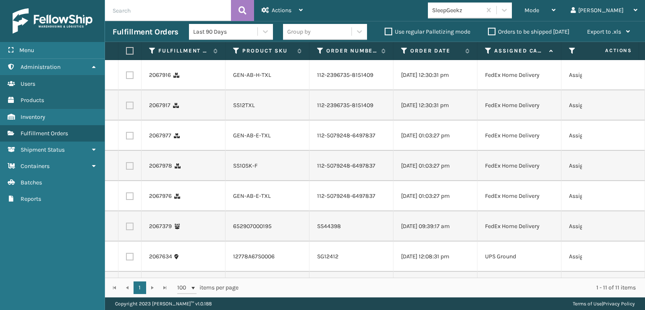
click at [390, 31] on label "Use regular Palletizing mode" at bounding box center [428, 31] width 86 height 7
click at [385, 31] on input "Use regular Palletizing mode" at bounding box center [385, 29] width 0 height 5
click at [539, 11] on span "Mode" at bounding box center [531, 10] width 15 height 7
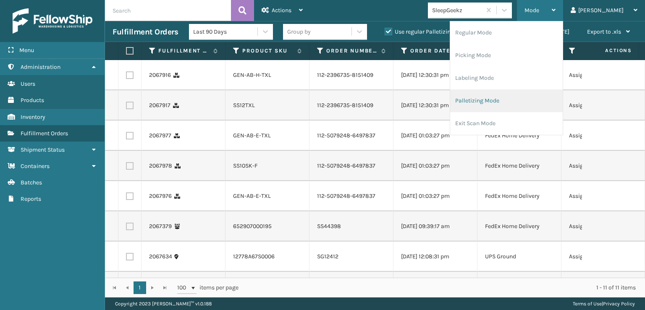
click at [498, 101] on li "Palletizing Mode" at bounding box center [506, 100] width 113 height 23
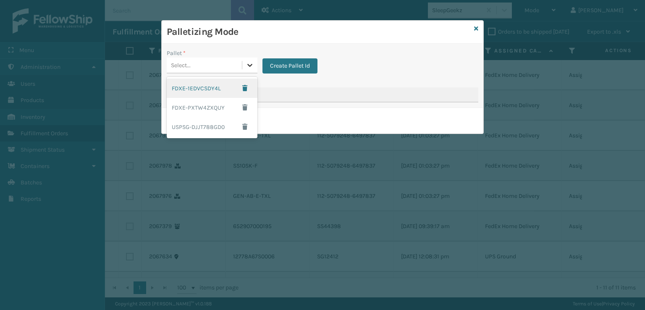
click at [244, 65] on div at bounding box center [249, 65] width 15 height 15
click at [244, 89] on span "button" at bounding box center [244, 88] width 5 height 6
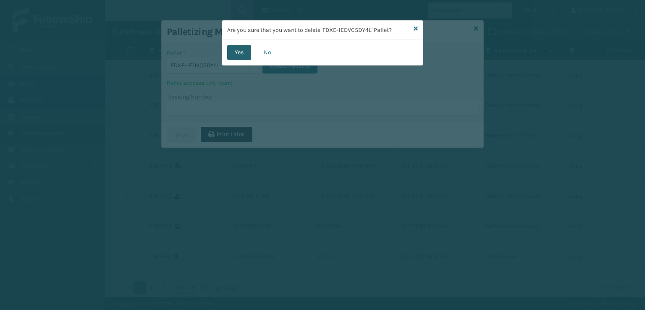
click at [234, 56] on button "Yes" at bounding box center [239, 52] width 24 height 15
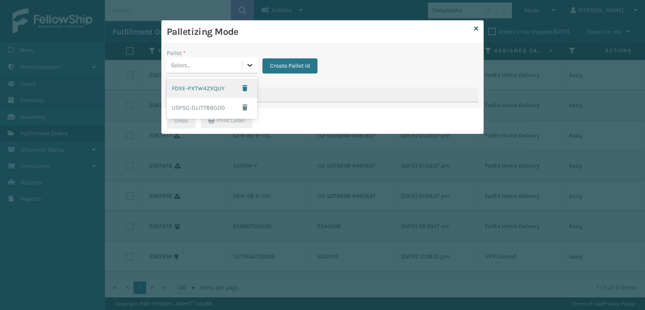
click at [247, 65] on icon at bounding box center [250, 65] width 8 height 8
click at [244, 88] on span "button" at bounding box center [244, 88] width 5 height 6
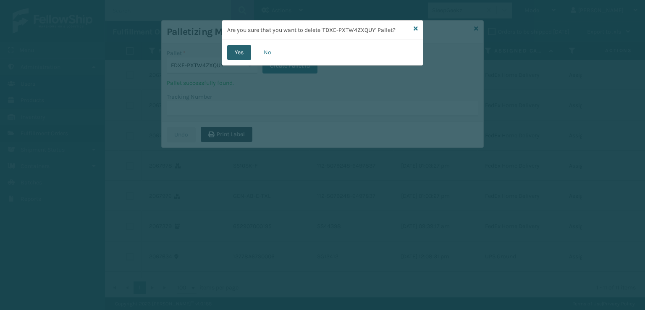
click at [238, 52] on button "Yes" at bounding box center [239, 52] width 24 height 15
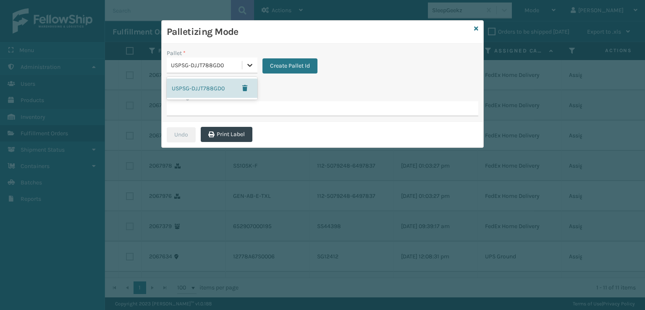
click at [250, 63] on icon at bounding box center [250, 65] width 8 height 8
click at [246, 87] on span "button" at bounding box center [244, 88] width 5 height 6
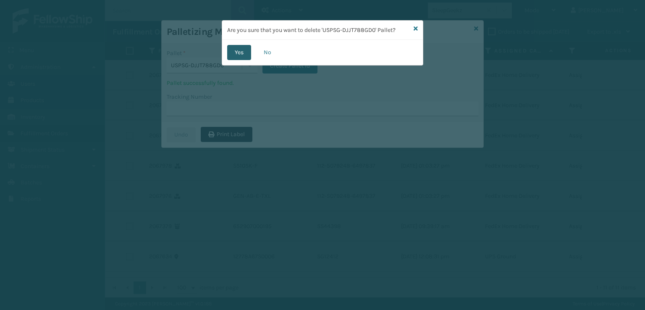
click at [238, 55] on button "Yes" at bounding box center [239, 52] width 24 height 15
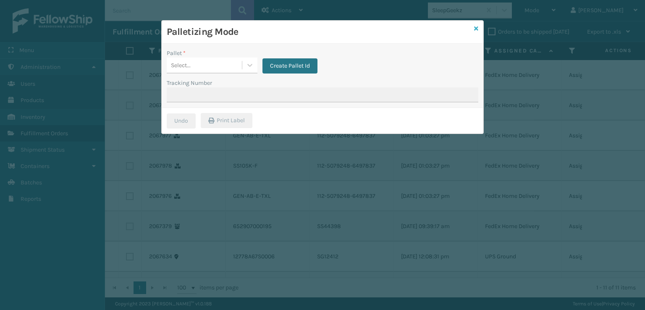
click at [476, 28] on icon at bounding box center [476, 29] width 4 height 6
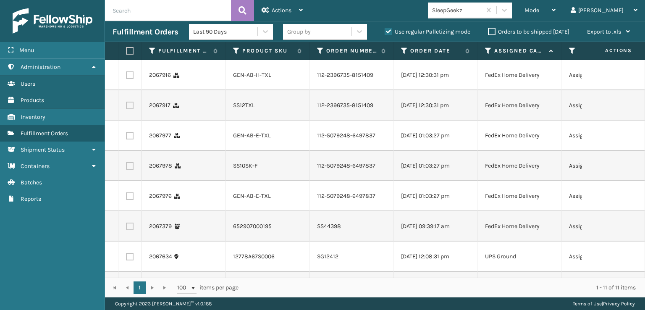
click at [387, 29] on label "Use regular Palletizing mode" at bounding box center [428, 31] width 86 height 7
click at [385, 29] on input "Use regular Palletizing mode" at bounding box center [385, 29] width 0 height 5
checkbox input "false"
